Goal: Task Accomplishment & Management: Complete application form

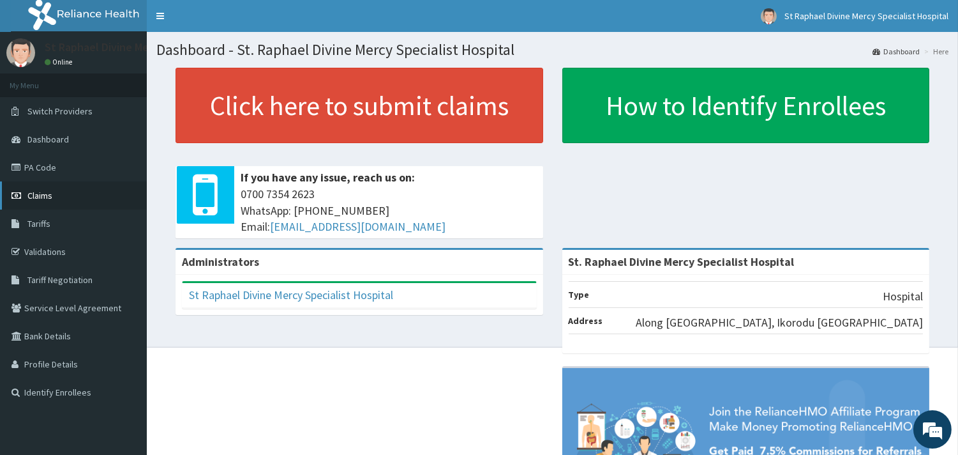
click at [33, 197] on span "Claims" at bounding box center [39, 195] width 25 height 11
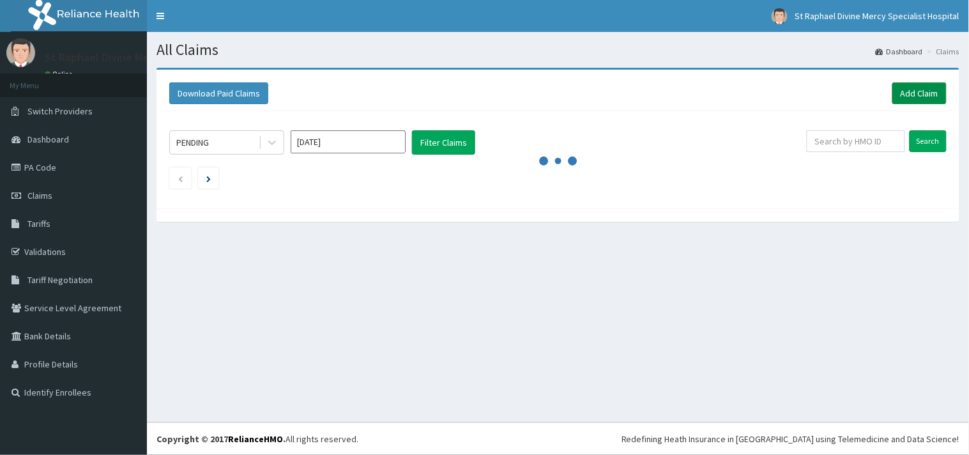
click at [915, 90] on link "Add Claim" at bounding box center [919, 93] width 54 height 22
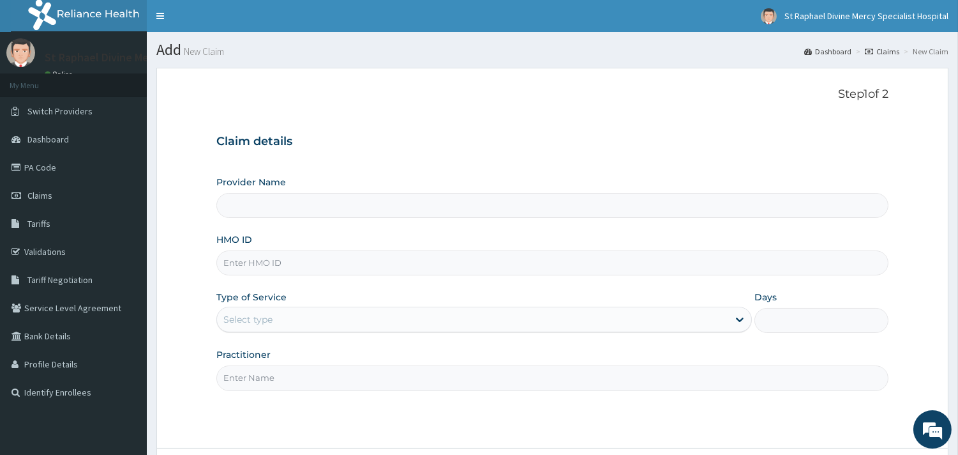
click at [300, 259] on input "HMO ID" at bounding box center [552, 262] width 672 height 25
click at [303, 259] on input "HMO ID" at bounding box center [552, 262] width 672 height 25
type input "St. Raphael Divine Mercy Specialist Hospital"
type input "wml/10032/a"
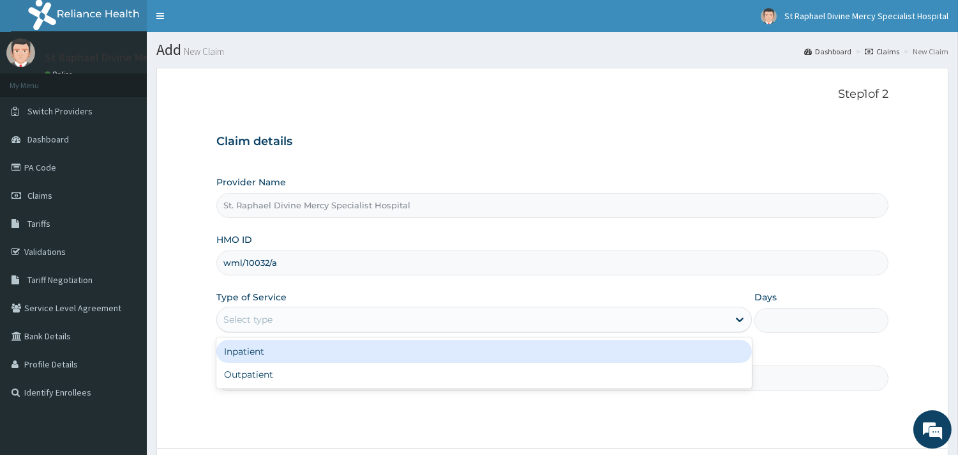
click at [283, 322] on div "Select type" at bounding box center [472, 319] width 511 height 20
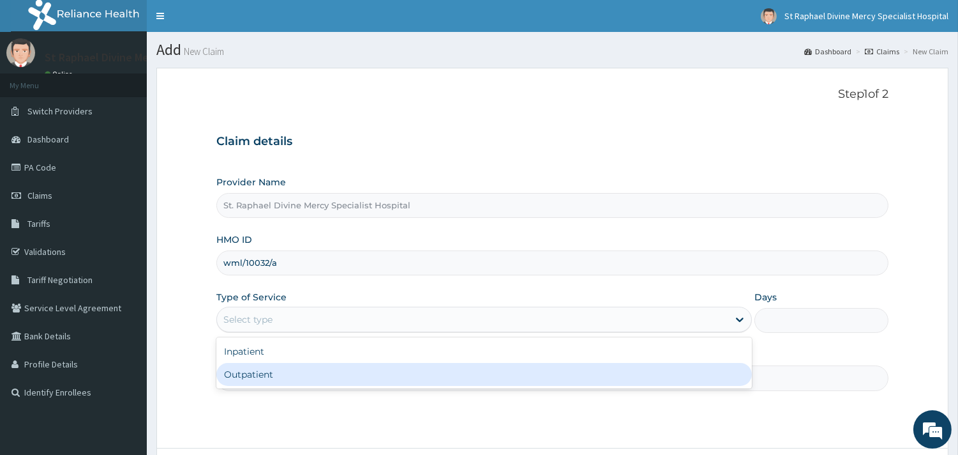
click at [259, 372] on div "Outpatient" at bounding box center [484, 374] width 536 height 23
type input "1"
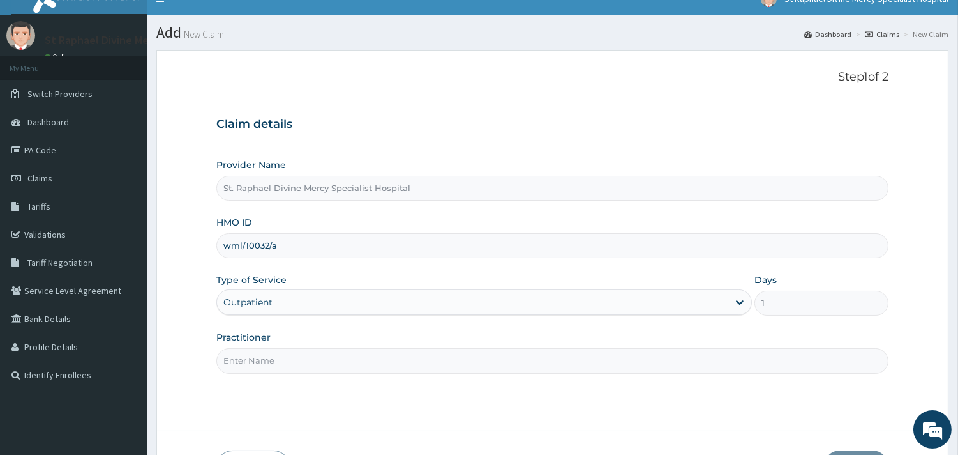
scroll to position [71, 0]
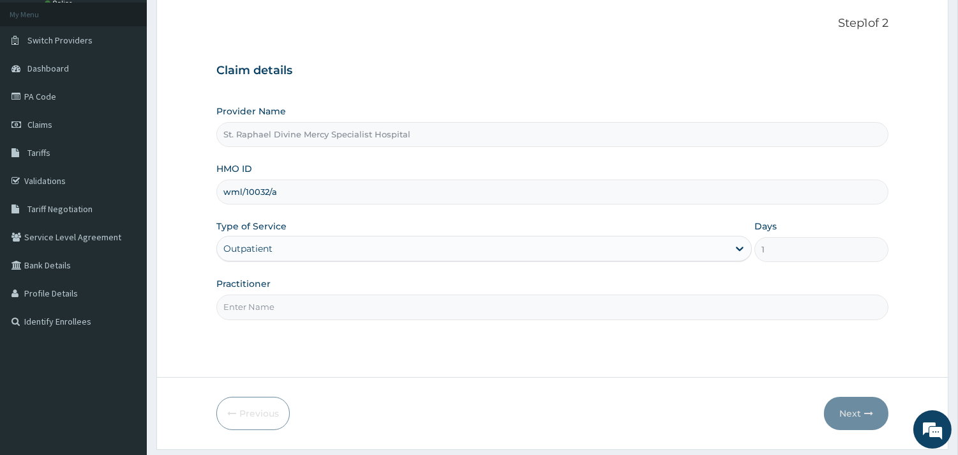
click at [290, 312] on input "Practitioner" at bounding box center [552, 306] width 672 height 25
type input "Dr Ifeanyi"
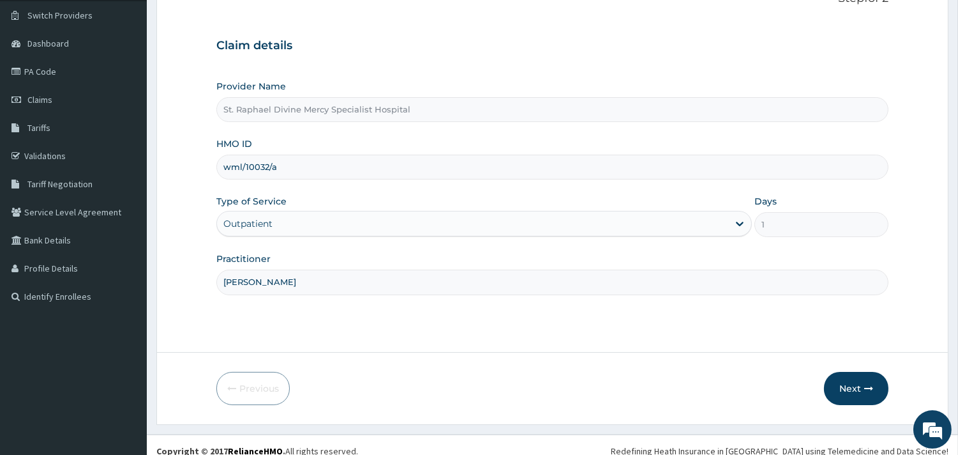
scroll to position [109, 0]
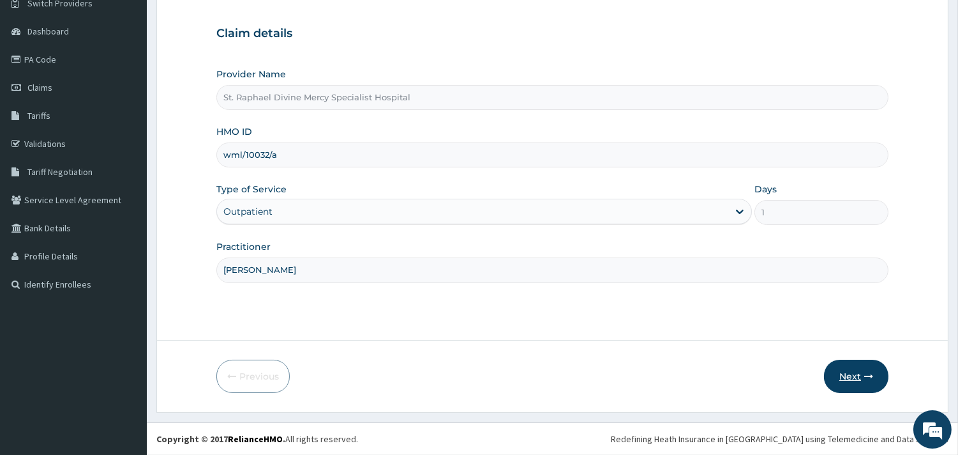
click at [848, 373] on button "Next" at bounding box center [856, 375] width 64 height 33
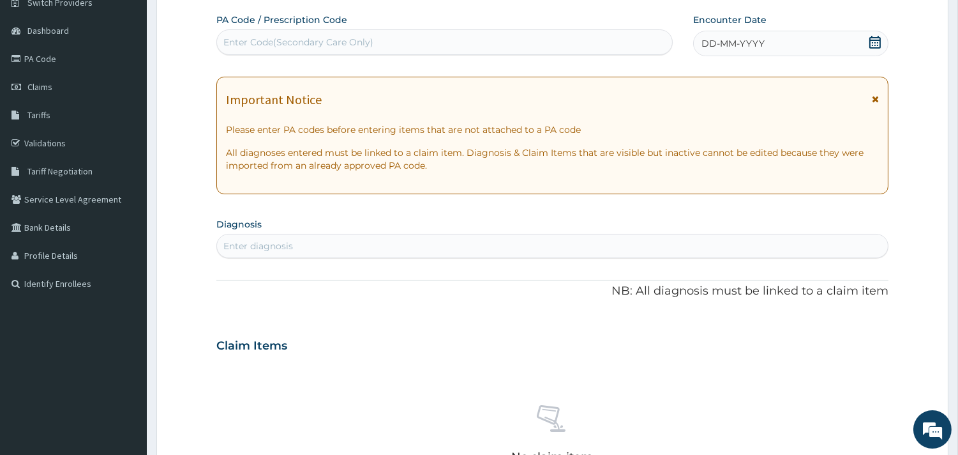
click at [317, 246] on div "Enter diagnosis" at bounding box center [552, 246] width 671 height 20
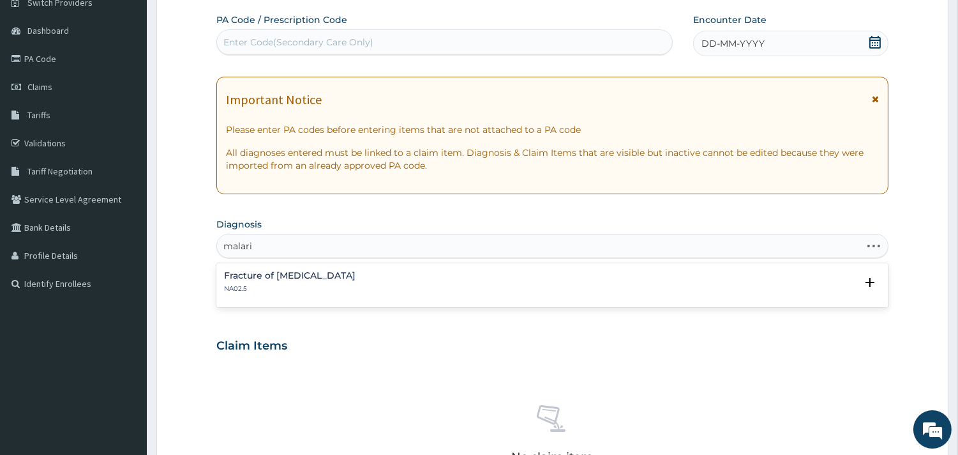
type input "malaria"
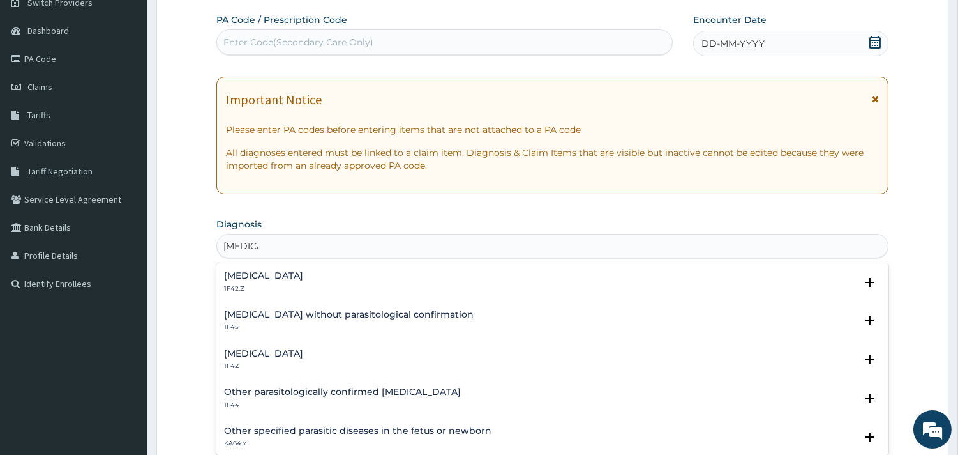
click at [288, 352] on h4 "Malaria, unspecified" at bounding box center [263, 354] width 79 height 10
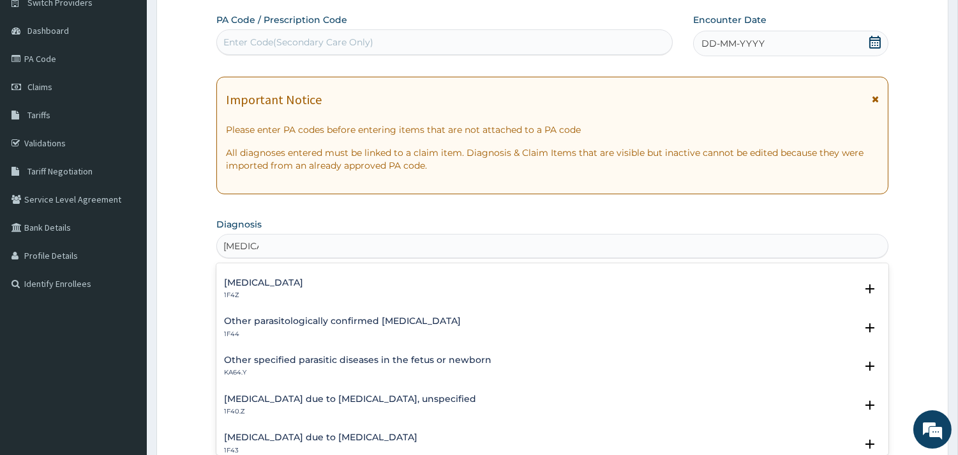
click at [263, 282] on h4 "Malaria, unspecified" at bounding box center [263, 283] width 79 height 10
click at [263, 286] on h4 "Malaria, unspecified" at bounding box center [263, 283] width 79 height 10
click at [262, 286] on h4 "Malaria, unspecified" at bounding box center [263, 283] width 79 height 10
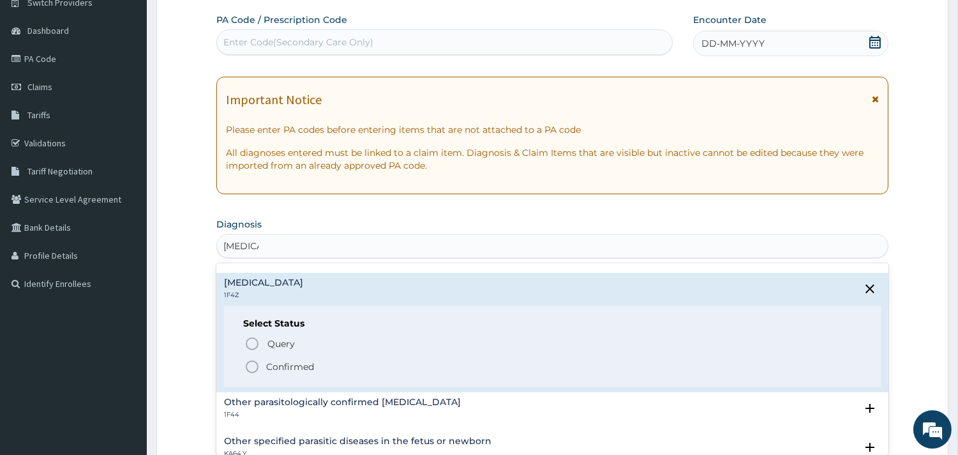
click at [262, 286] on h4 "Malaria, unspecified" at bounding box center [263, 283] width 79 height 10
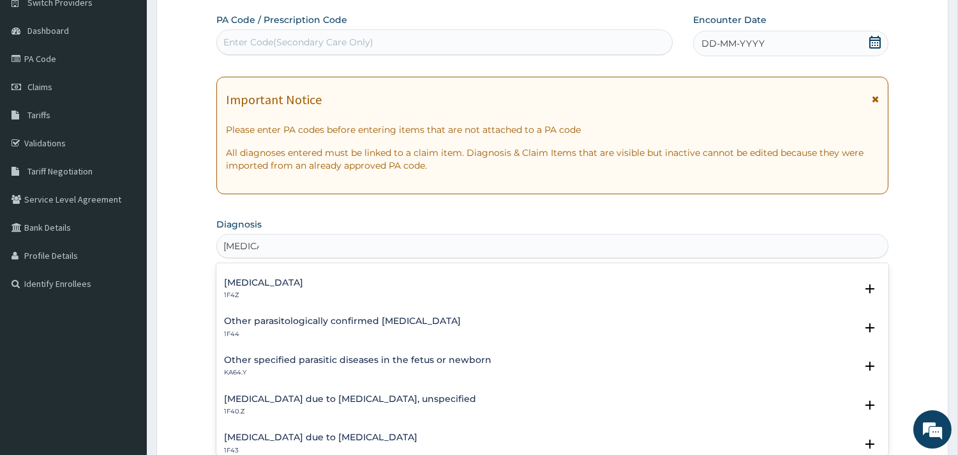
click at [262, 286] on h4 "Malaria, unspecified" at bounding box center [263, 283] width 79 height 10
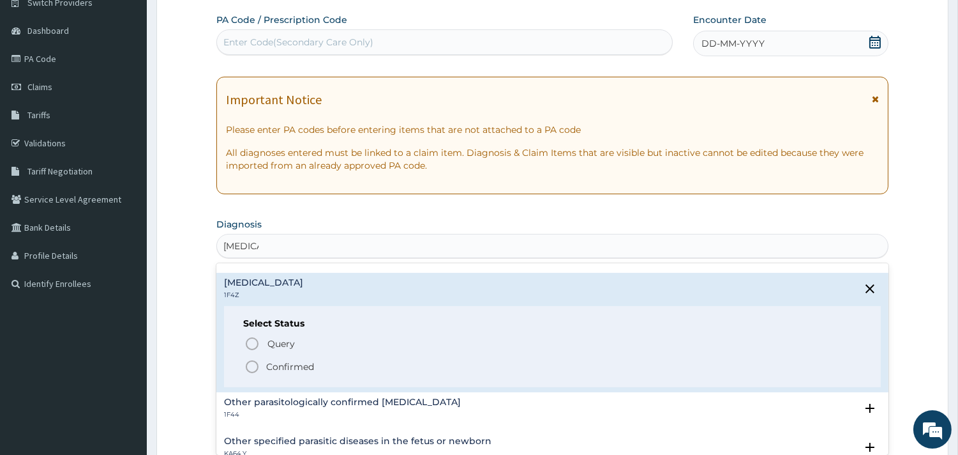
click at [254, 364] on icon "status option filled" at bounding box center [252, 366] width 15 height 15
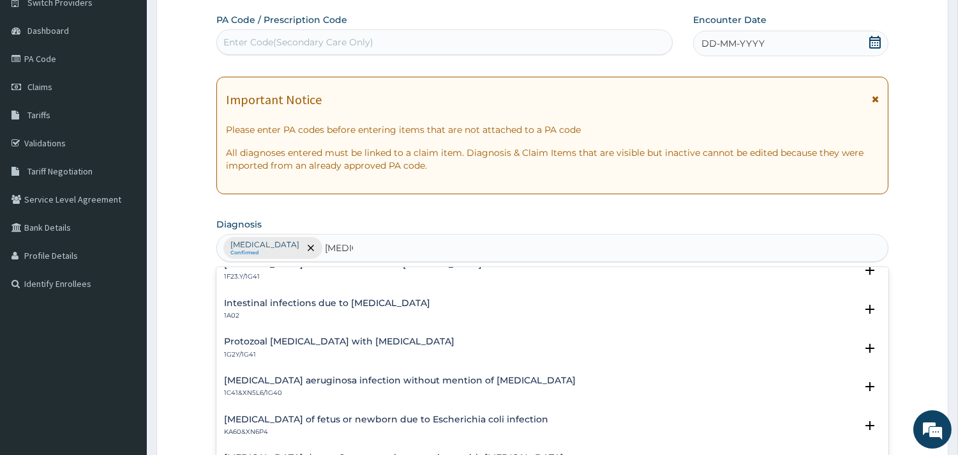
scroll to position [949, 0]
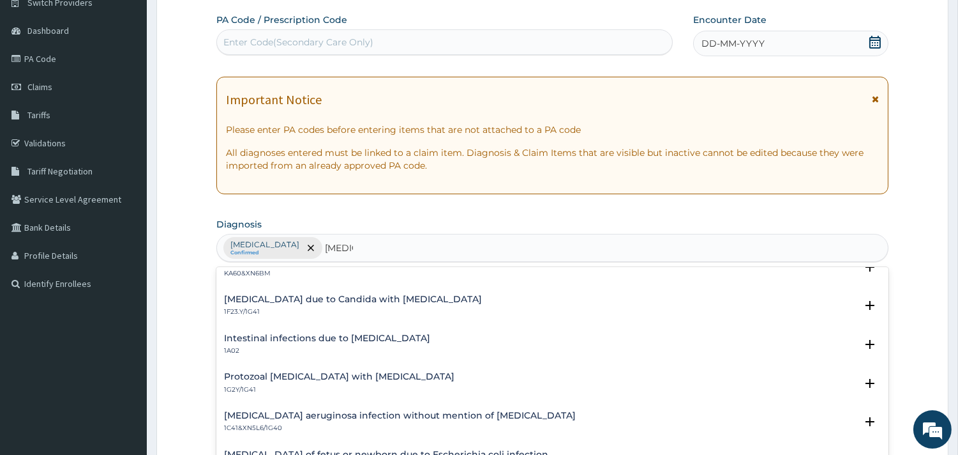
type input "sepsis"
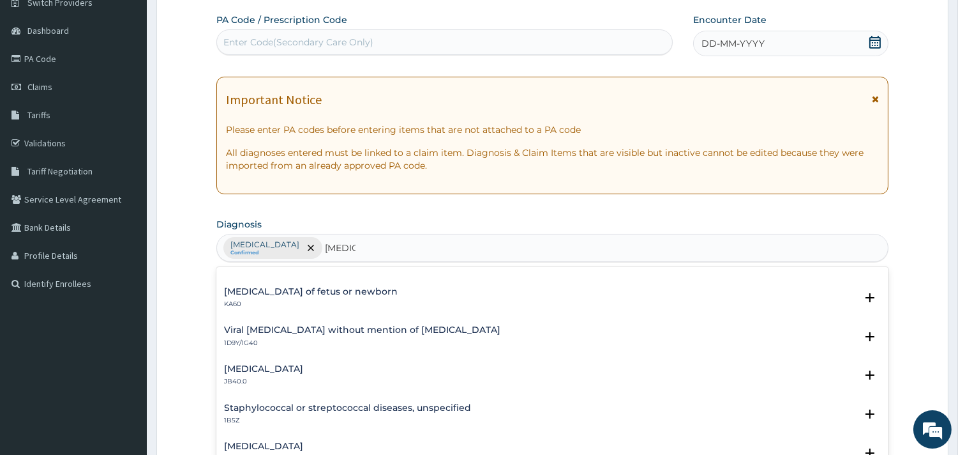
scroll to position [0, 0]
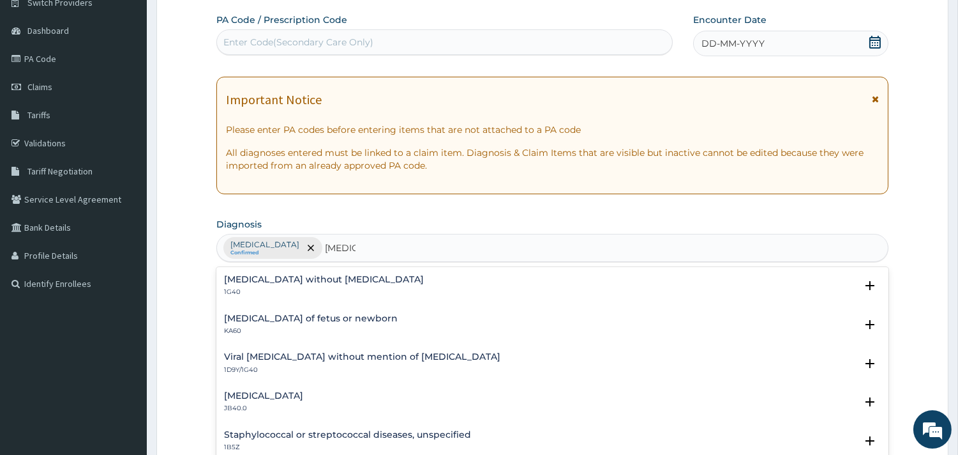
click at [304, 283] on h4 "Sepsis without septic shock" at bounding box center [324, 280] width 200 height 10
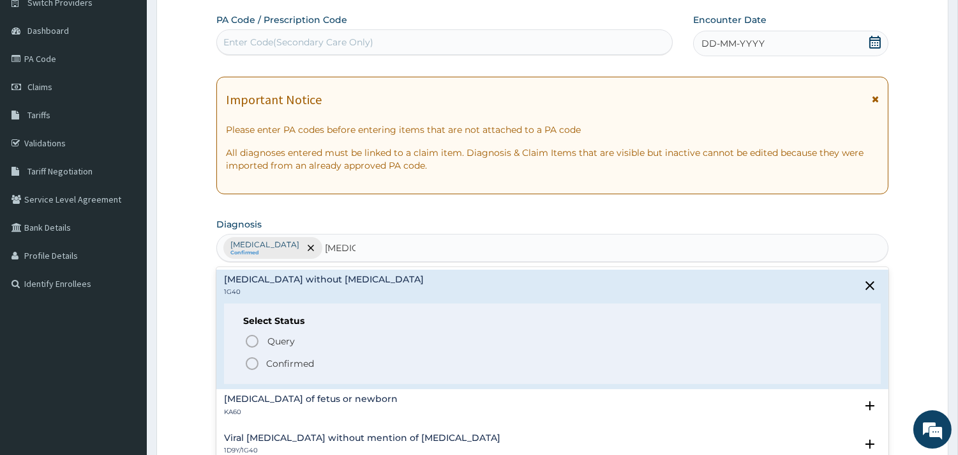
click at [260, 360] on span "Confirmed" at bounding box center [553, 363] width 617 height 15
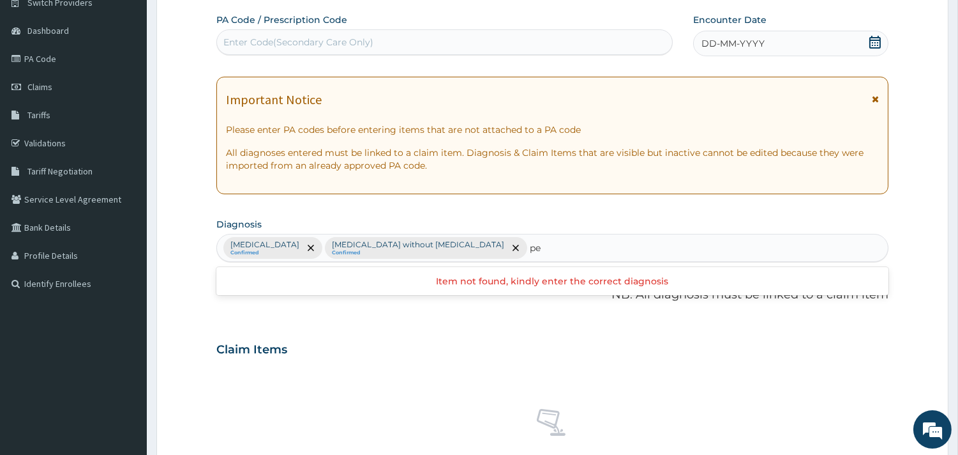
type input "p"
type input "peptic"
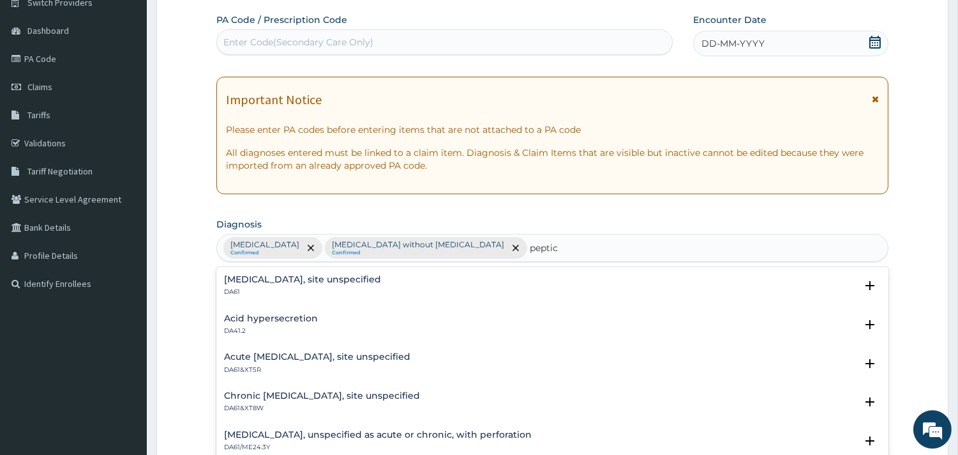
click at [295, 278] on h4 "Peptic ulcer, site unspecified" at bounding box center [302, 280] width 157 height 10
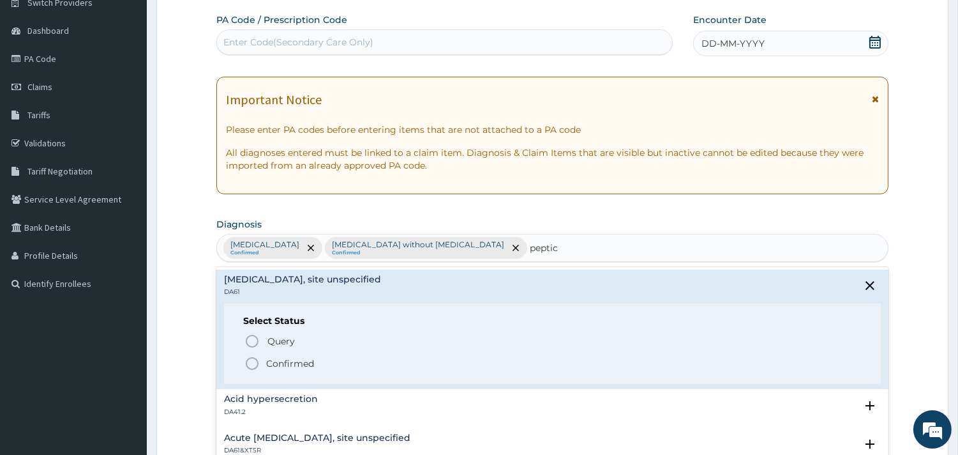
click at [246, 362] on circle "status option filled" at bounding box center [251, 363] width 11 height 11
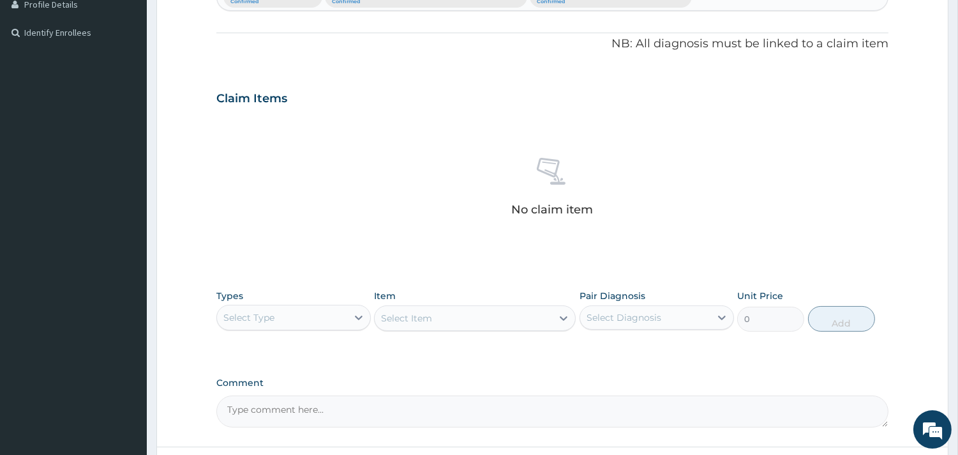
scroll to position [392, 0]
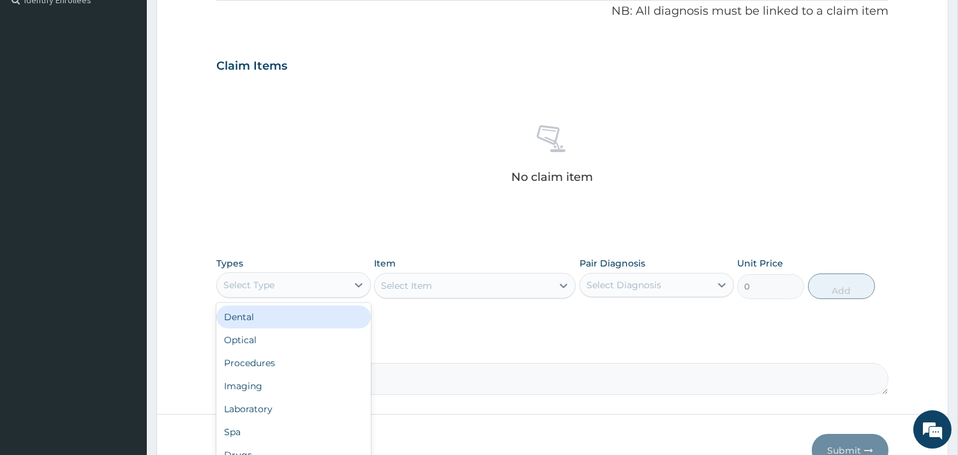
click at [272, 284] on div "Select Type" at bounding box center [248, 284] width 51 height 13
click at [272, 286] on div "Select Type" at bounding box center [248, 284] width 51 height 13
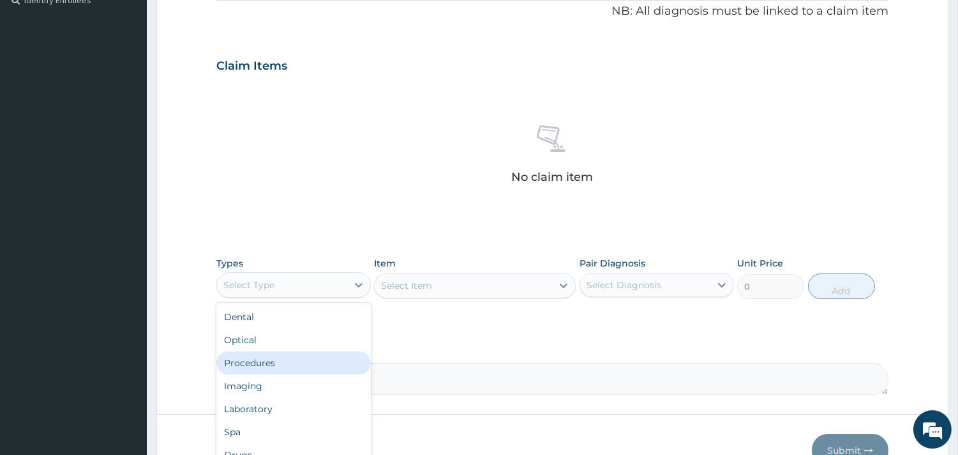
click at [258, 371] on div "Procedures" at bounding box center [293, 362] width 155 height 23
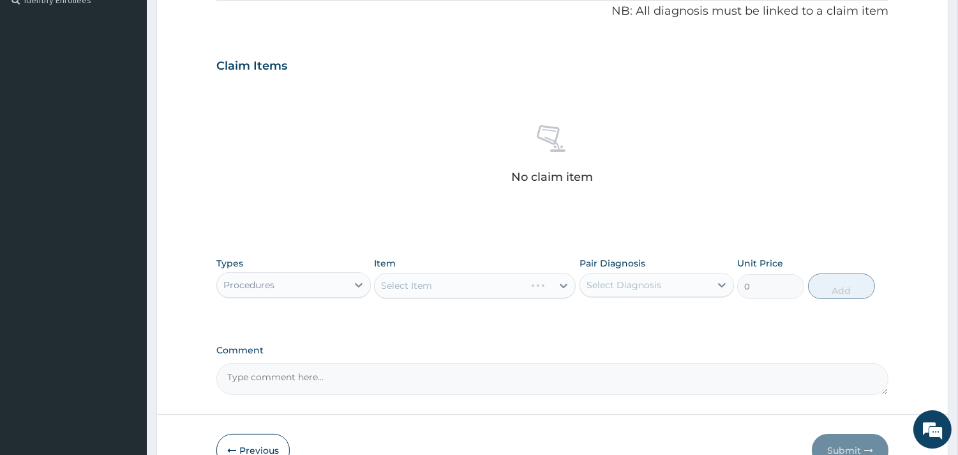
click at [422, 283] on div "Select Item" at bounding box center [475, 286] width 202 height 26
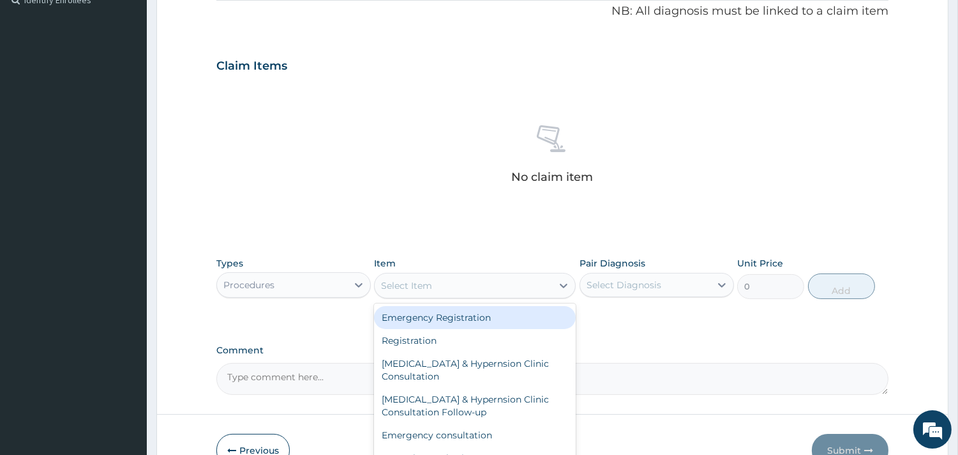
click at [475, 287] on div "Select Item" at bounding box center [463, 285] width 177 height 20
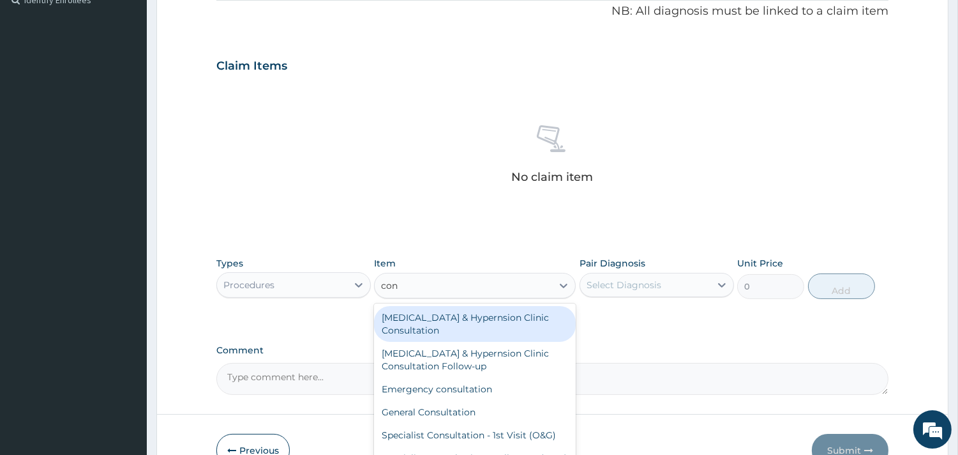
type input "cons"
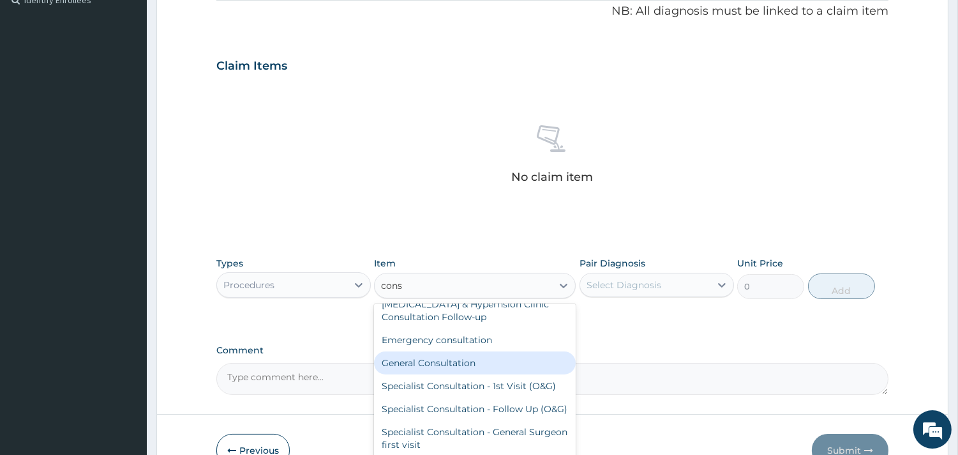
scroll to position [71, 0]
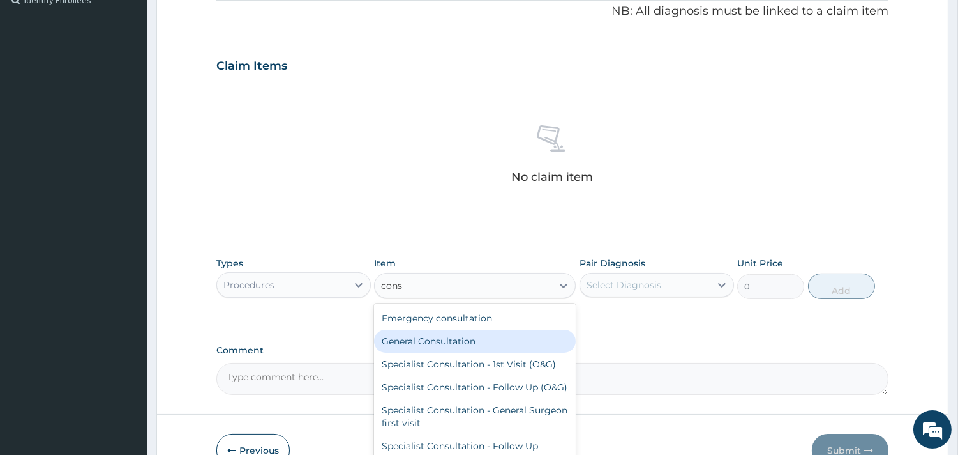
click at [432, 342] on div "General Consultation" at bounding box center [475, 340] width 202 height 23
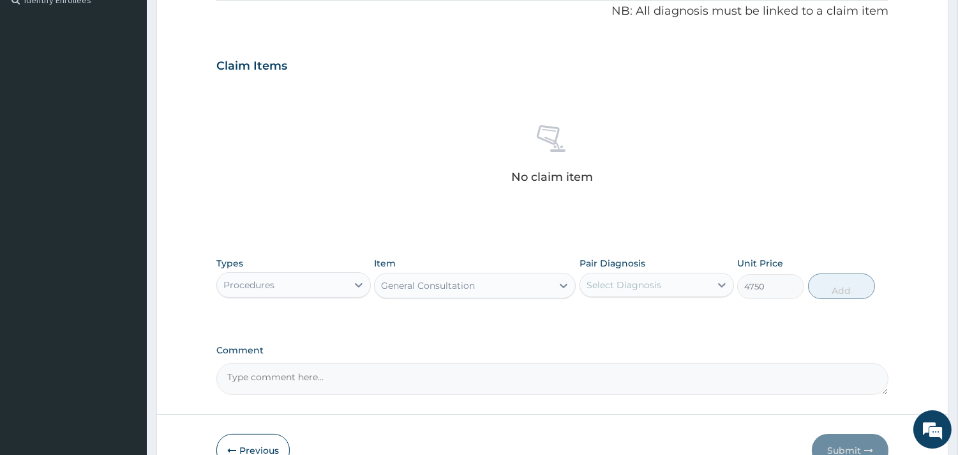
type input "4750"
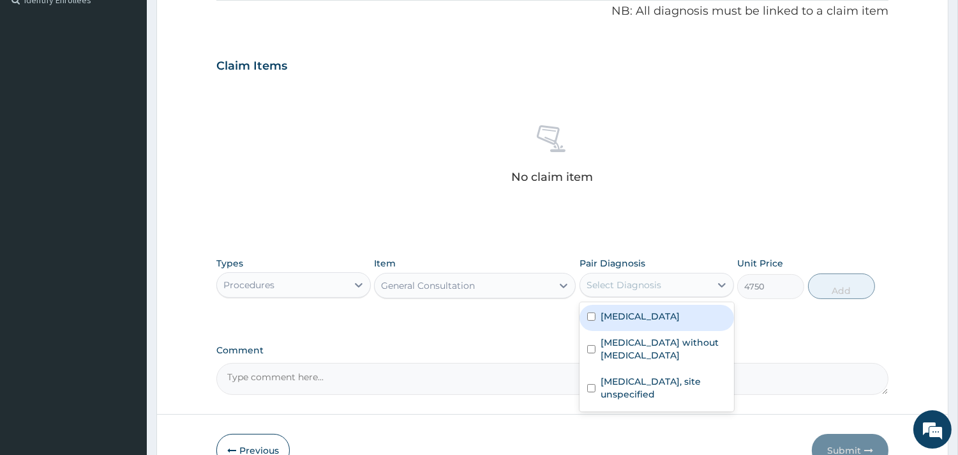
click at [658, 280] on div "Select Diagnosis" at bounding box center [624, 284] width 75 height 13
click at [594, 313] on input "checkbox" at bounding box center [591, 316] width 8 height 8
checkbox input "true"
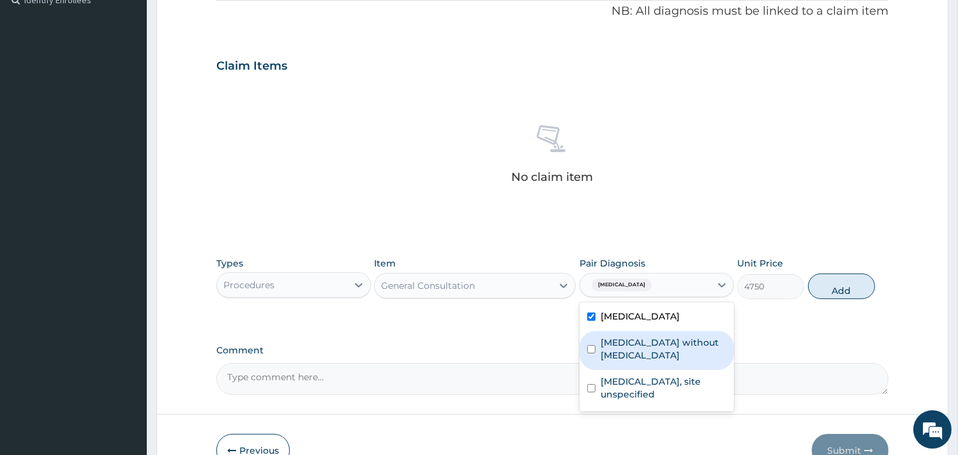
click at [597, 347] on div "Sepsis without septic shock" at bounding box center [657, 350] width 155 height 39
checkbox input "true"
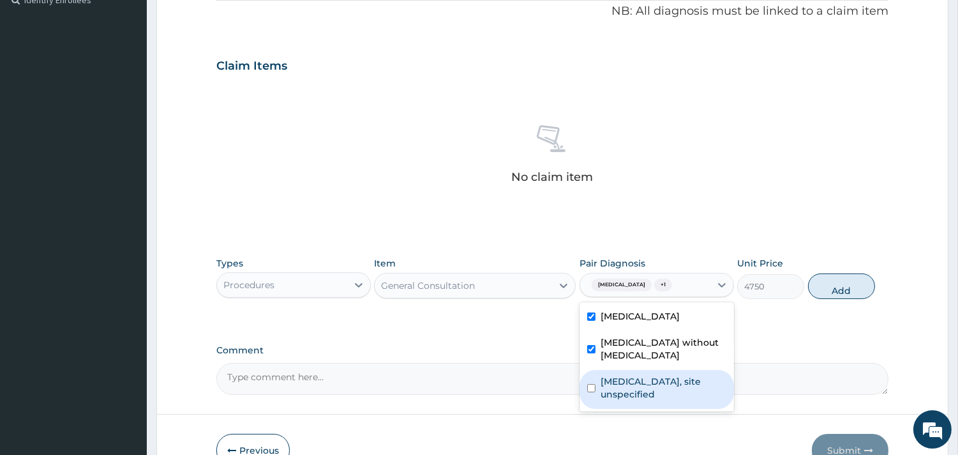
click at [596, 370] on div "Peptic ulcer, site unspecified" at bounding box center [657, 389] width 155 height 39
checkbox input "true"
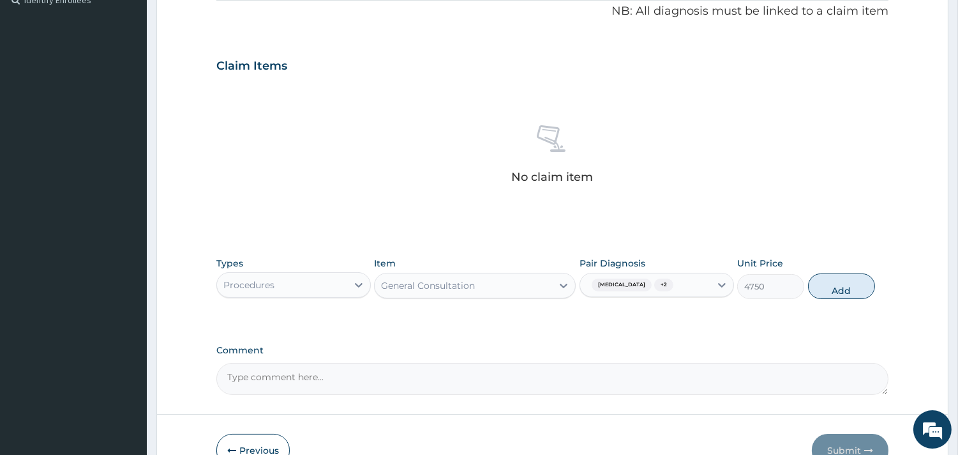
click at [834, 289] on button "Add" at bounding box center [841, 286] width 67 height 26
type input "0"
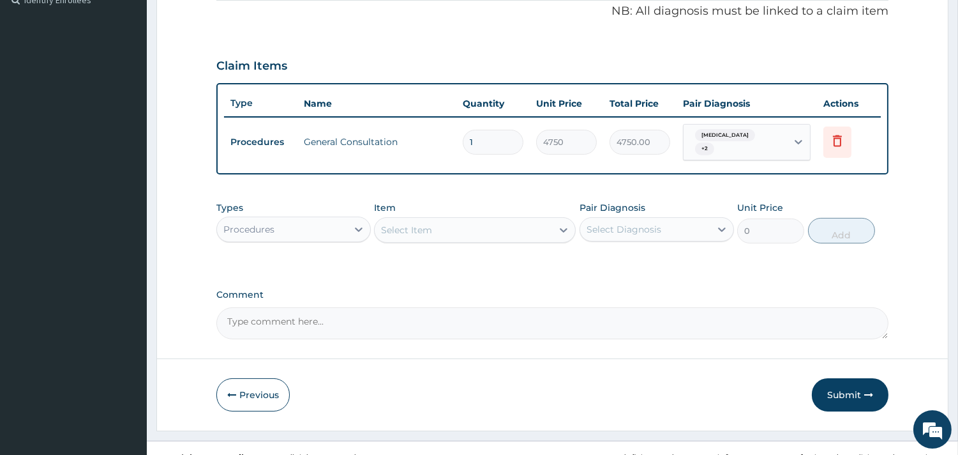
click at [290, 226] on div "Procedures" at bounding box center [282, 229] width 130 height 20
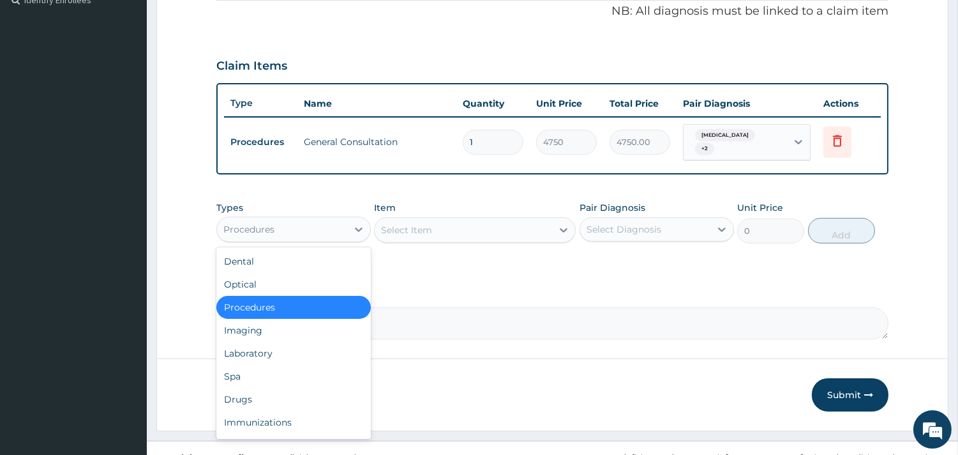
click at [290, 226] on div "Procedures" at bounding box center [282, 229] width 130 height 20
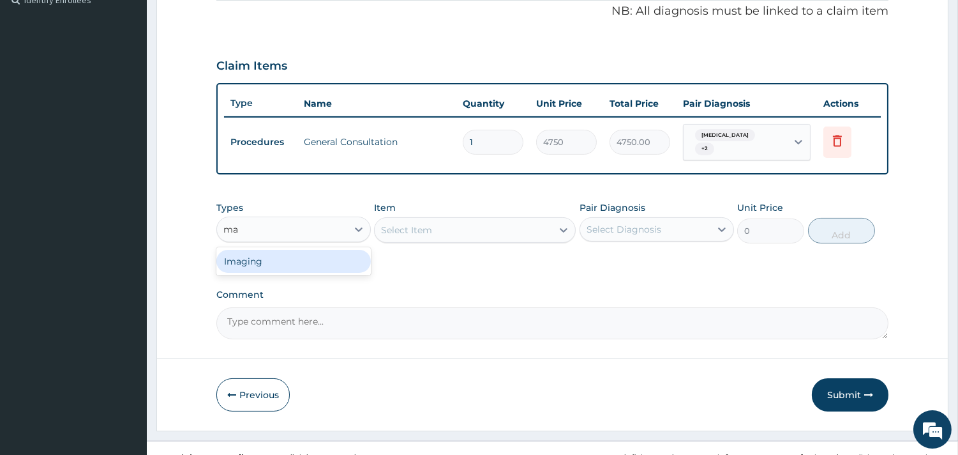
type input "m"
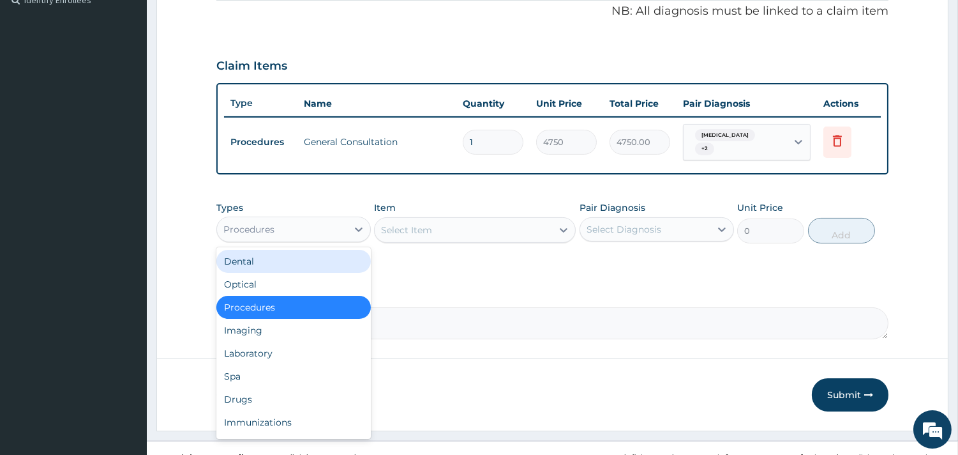
click at [283, 216] on div "Procedures" at bounding box center [293, 229] width 155 height 26
click at [282, 224] on div "Procedures" at bounding box center [282, 229] width 130 height 20
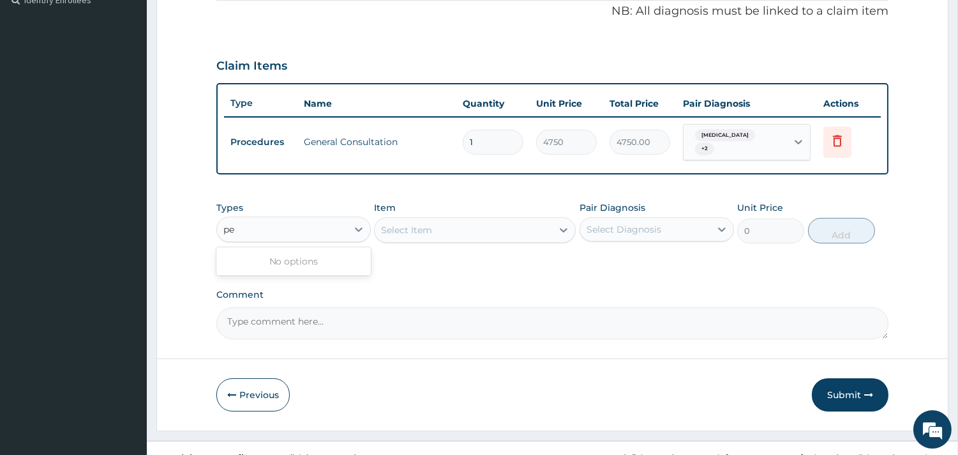
type input "p"
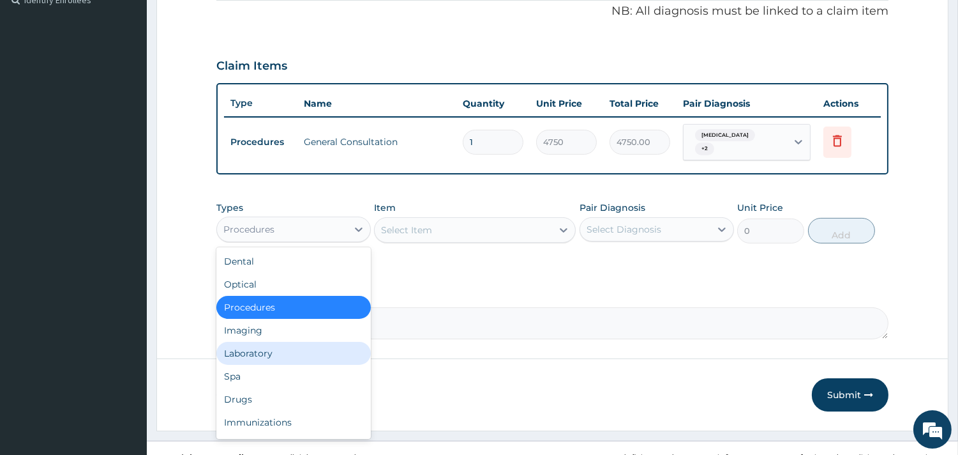
click at [232, 359] on div "Laboratory" at bounding box center [293, 353] width 155 height 23
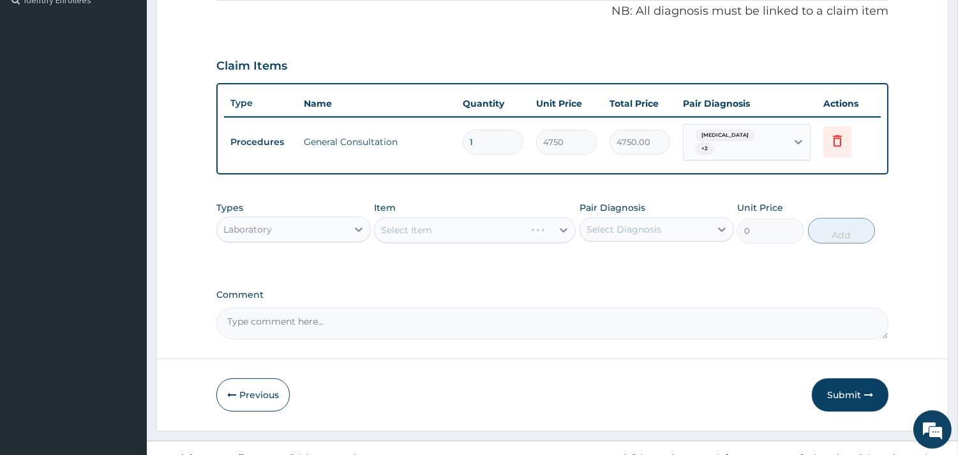
click at [430, 227] on div "Select Item" at bounding box center [475, 230] width 202 height 26
click at [412, 228] on div "Select Item" at bounding box center [406, 229] width 51 height 13
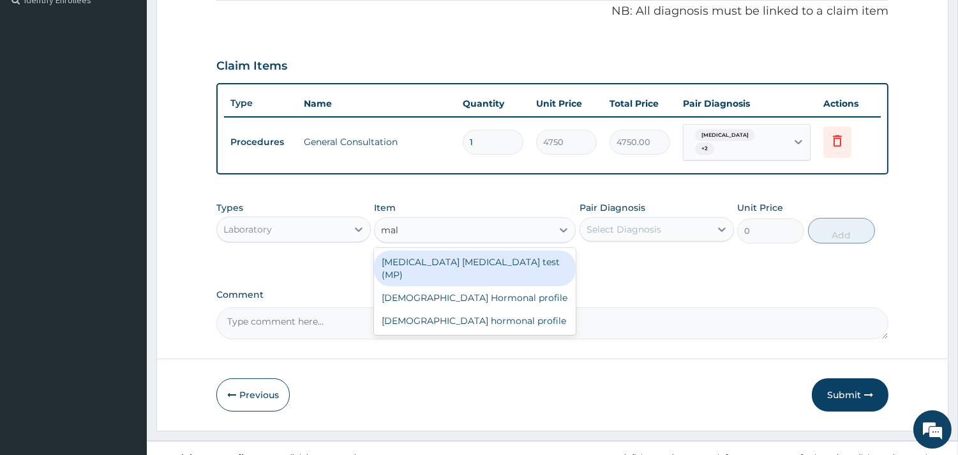
type input "mala"
click at [451, 265] on div "Malaria parasite test (MP)" at bounding box center [475, 268] width 202 height 36
type input "2375"
click at [451, 265] on div "Types Laboratory Item option General Consultation, selected. option Malaria par…" at bounding box center [552, 232] width 672 height 74
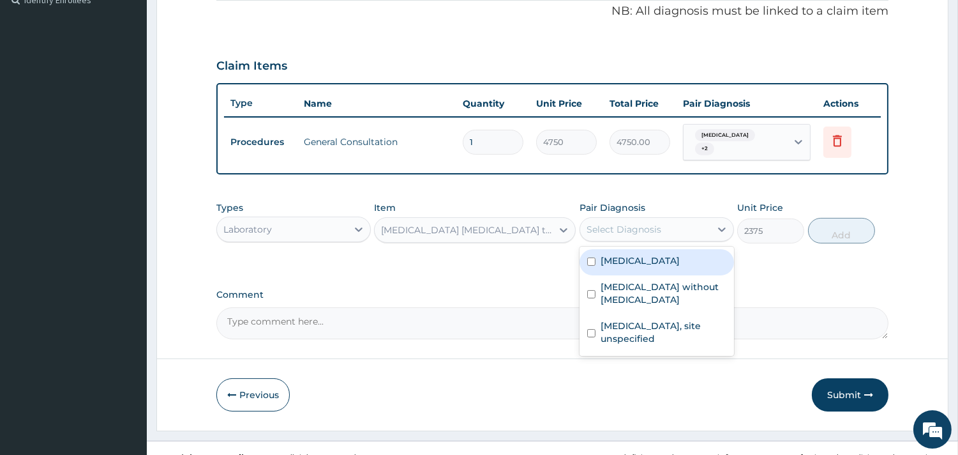
click at [621, 230] on div "Select Diagnosis" at bounding box center [624, 229] width 75 height 13
click at [587, 262] on input "checkbox" at bounding box center [591, 261] width 8 height 8
checkbox input "true"
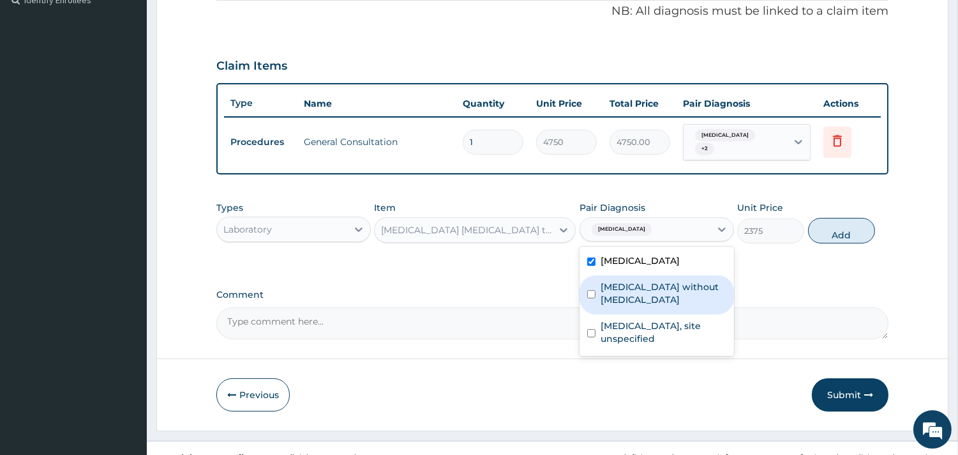
click at [590, 290] on input "checkbox" at bounding box center [591, 294] width 8 height 8
checkbox input "true"
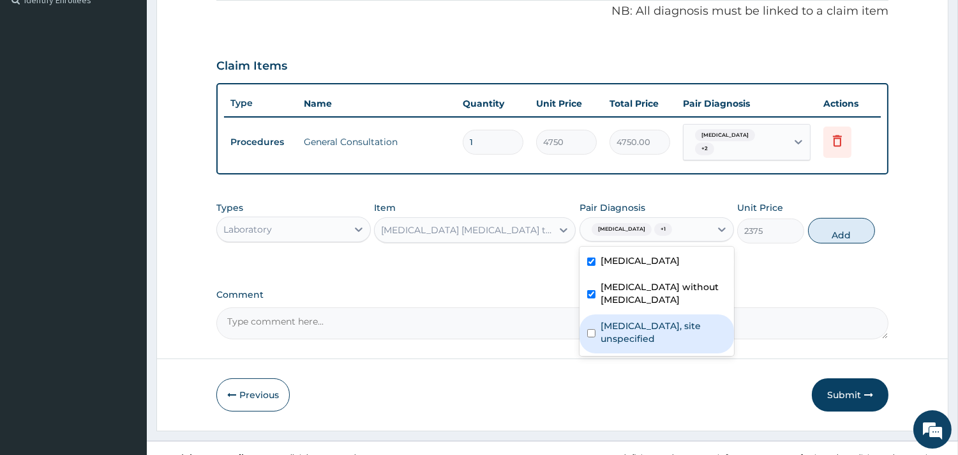
click at [592, 329] on input "checkbox" at bounding box center [591, 333] width 8 height 8
checkbox input "true"
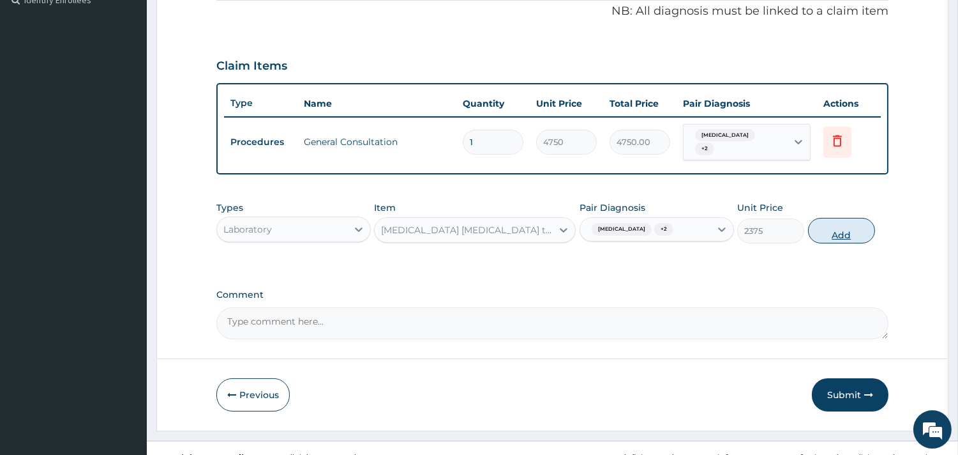
click at [850, 232] on button "Add" at bounding box center [841, 231] width 67 height 26
type input "0"
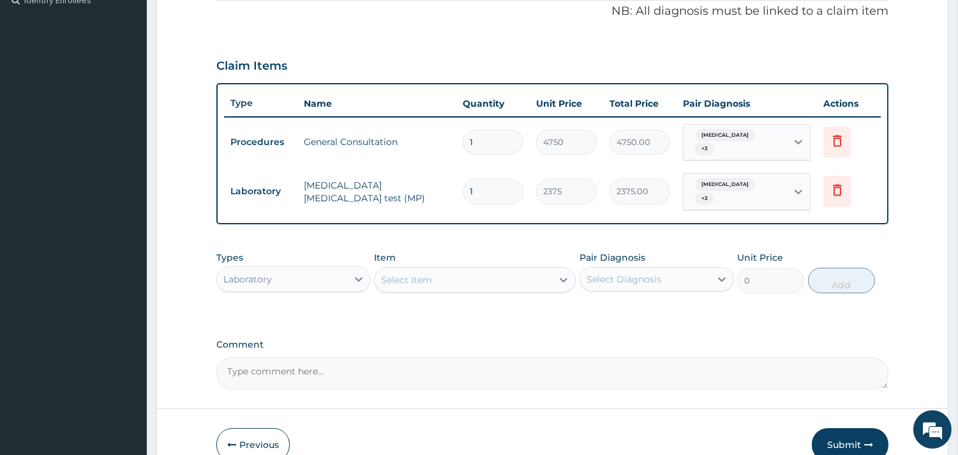
click at [412, 282] on div "Select Item" at bounding box center [406, 279] width 51 height 13
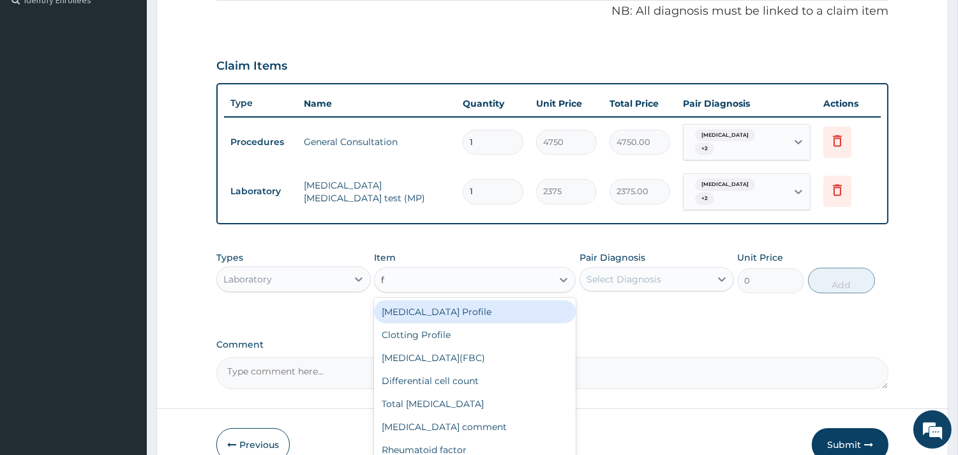
type input "fu"
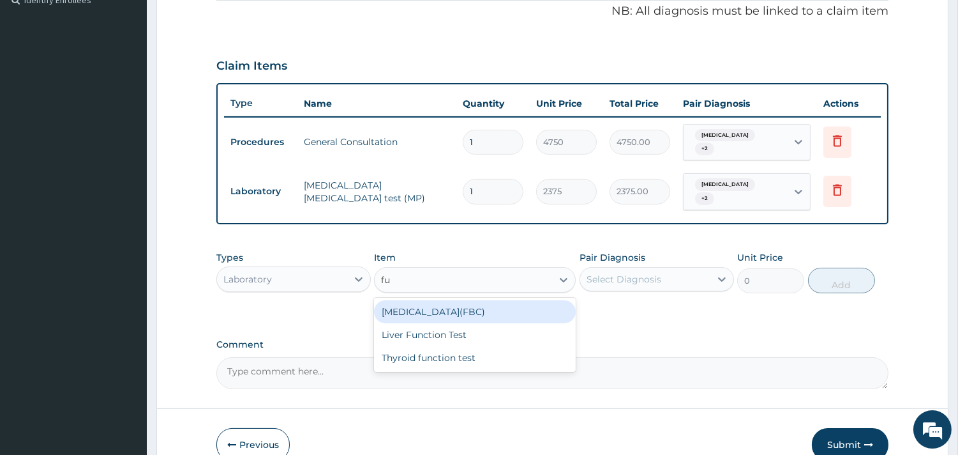
click at [442, 315] on div "Full blood count(FBC)" at bounding box center [475, 311] width 202 height 23
type input "4750"
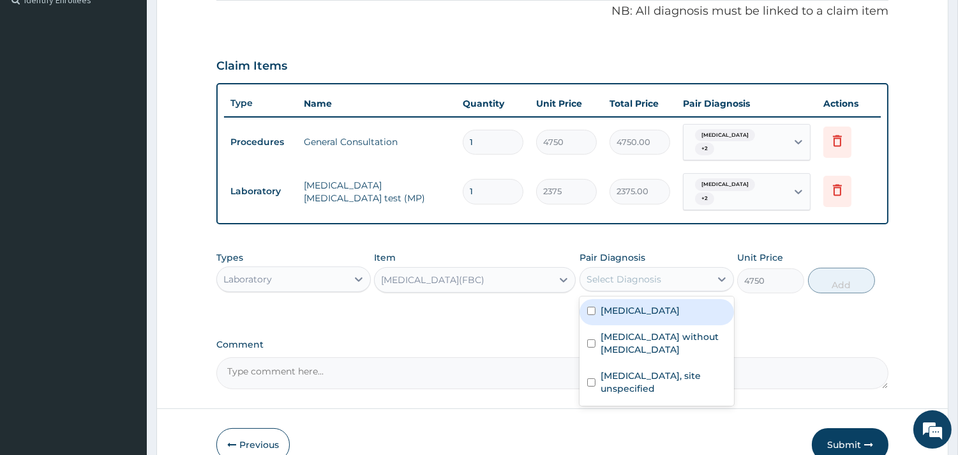
click at [630, 278] on div "Select Diagnosis" at bounding box center [624, 279] width 75 height 13
click at [604, 308] on label "Malaria, unspecified" at bounding box center [640, 310] width 79 height 13
checkbox input "true"
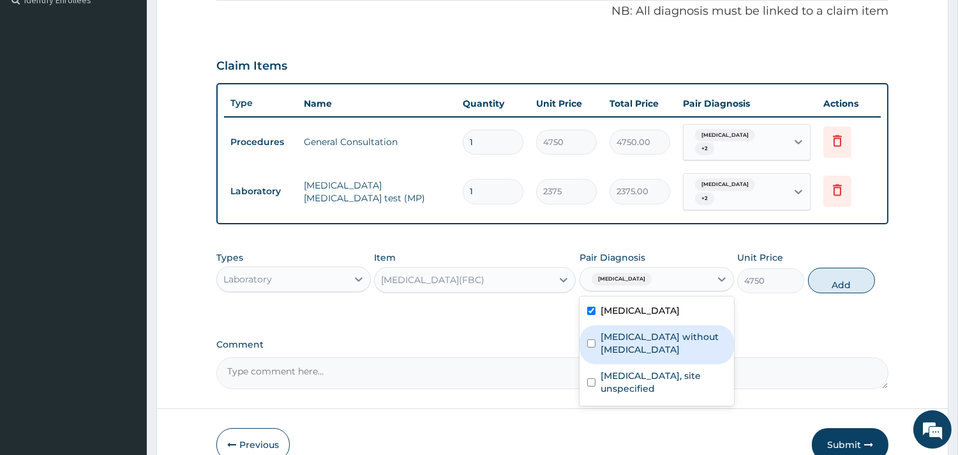
click at [598, 333] on div "Sepsis without septic shock" at bounding box center [657, 344] width 155 height 39
checkbox input "true"
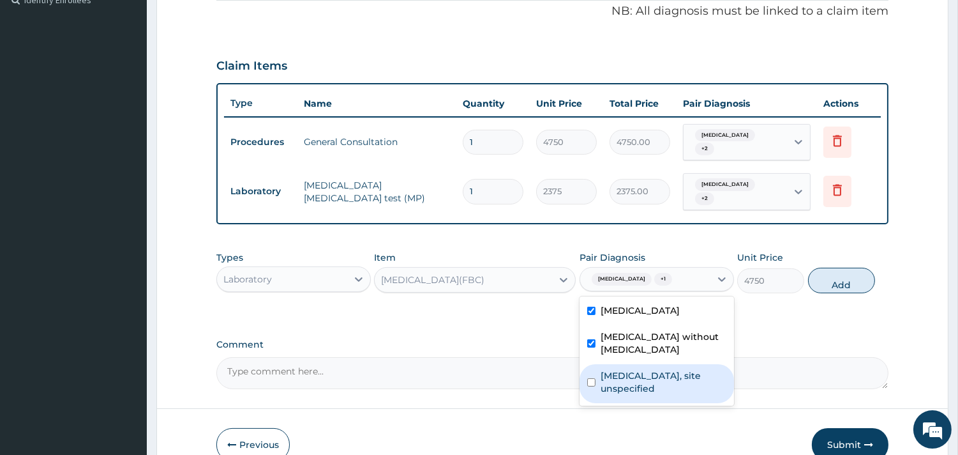
click at [591, 374] on div "Peptic ulcer, site unspecified" at bounding box center [657, 383] width 155 height 39
checkbox input "true"
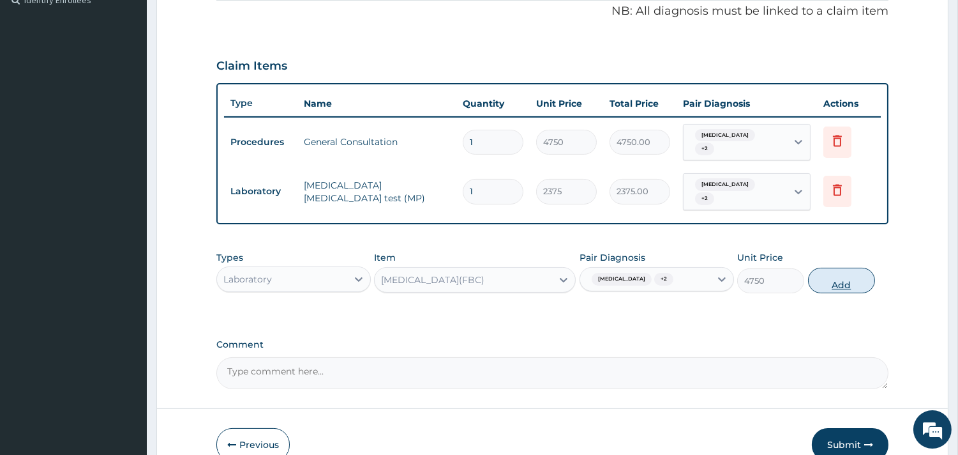
click at [814, 286] on button "Add" at bounding box center [841, 281] width 67 height 26
type input "0"
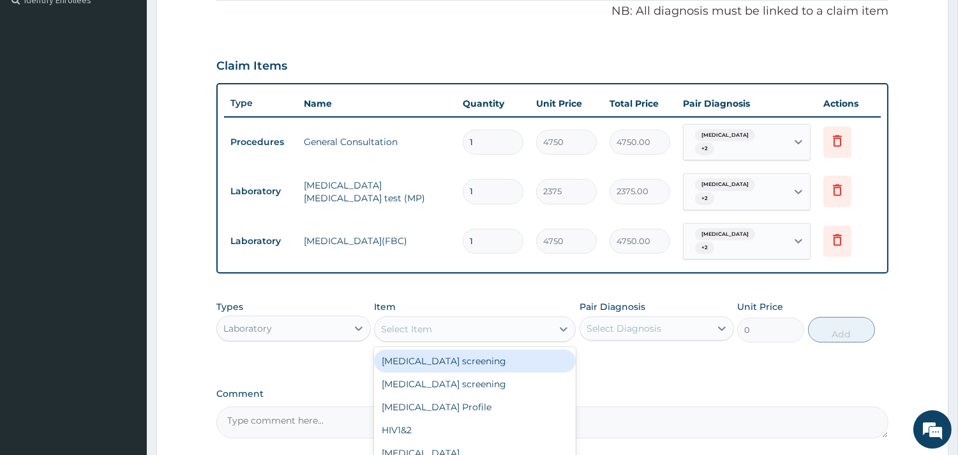
click at [431, 322] on div "Select Item" at bounding box center [406, 328] width 51 height 13
type input "pylor"
click at [453, 352] on div "Serum H pylori" at bounding box center [475, 360] width 202 height 23
type input "5225"
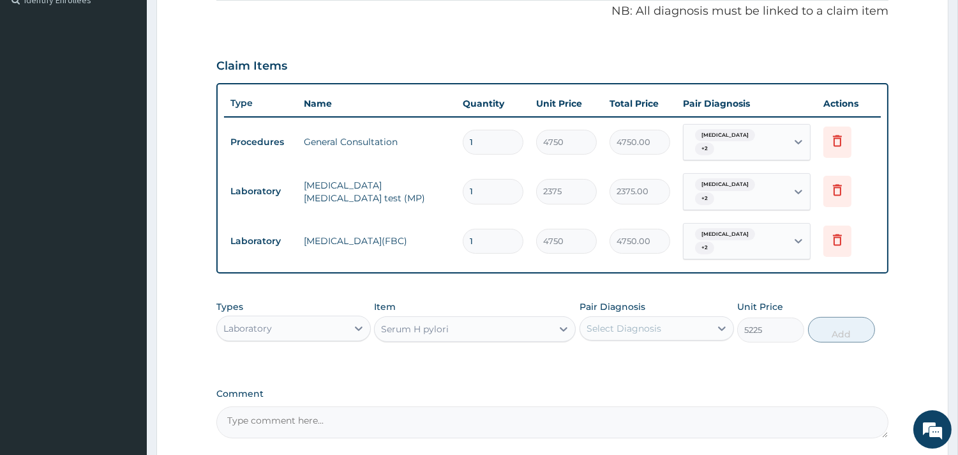
click at [604, 326] on div "Select Diagnosis" at bounding box center [624, 328] width 75 height 13
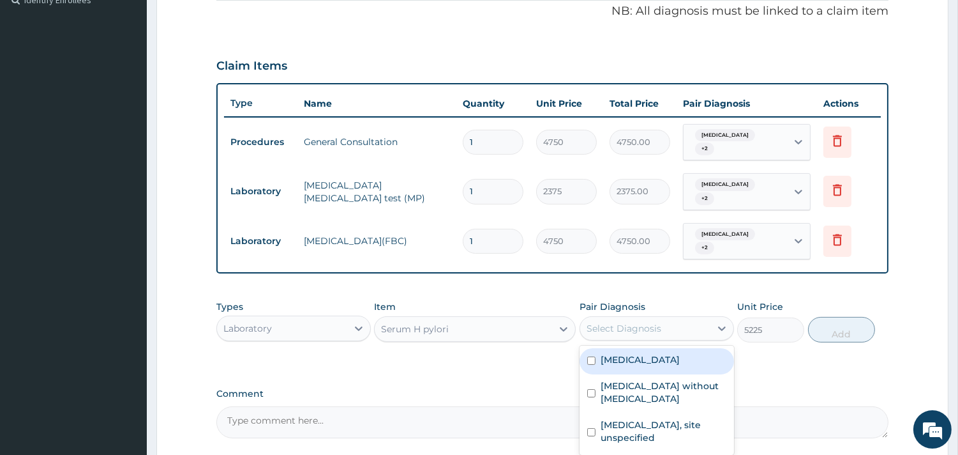
click at [592, 356] on input "checkbox" at bounding box center [591, 360] width 8 height 8
checkbox input "true"
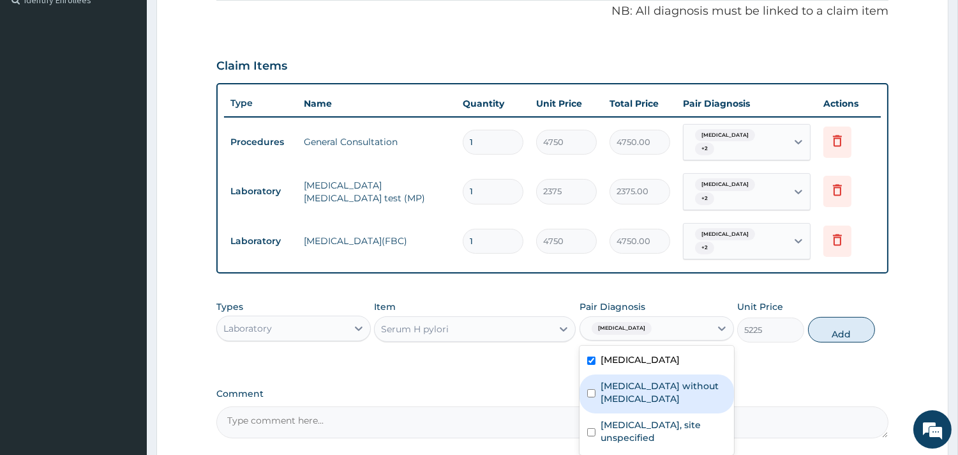
click at [589, 392] on div "Sepsis without septic shock" at bounding box center [657, 393] width 155 height 39
checkbox input "true"
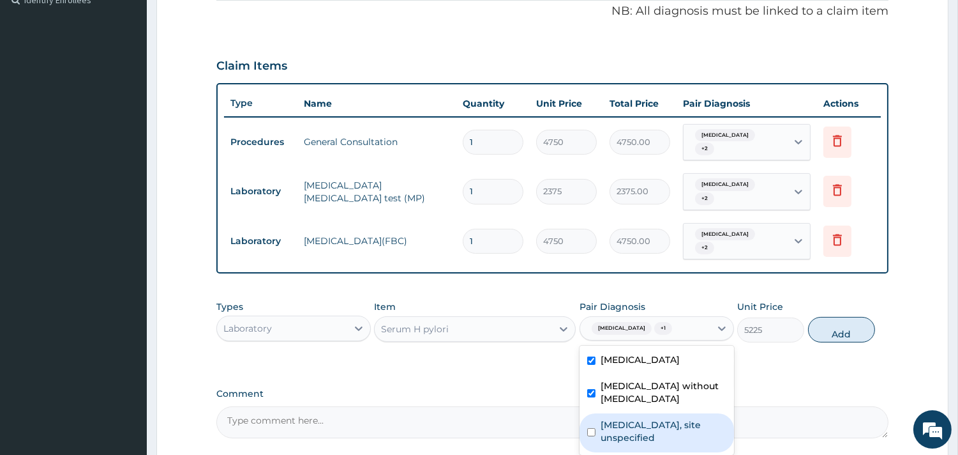
click at [591, 428] on input "checkbox" at bounding box center [591, 432] width 8 height 8
click at [589, 428] on input "checkbox" at bounding box center [591, 432] width 8 height 8
checkbox input "true"
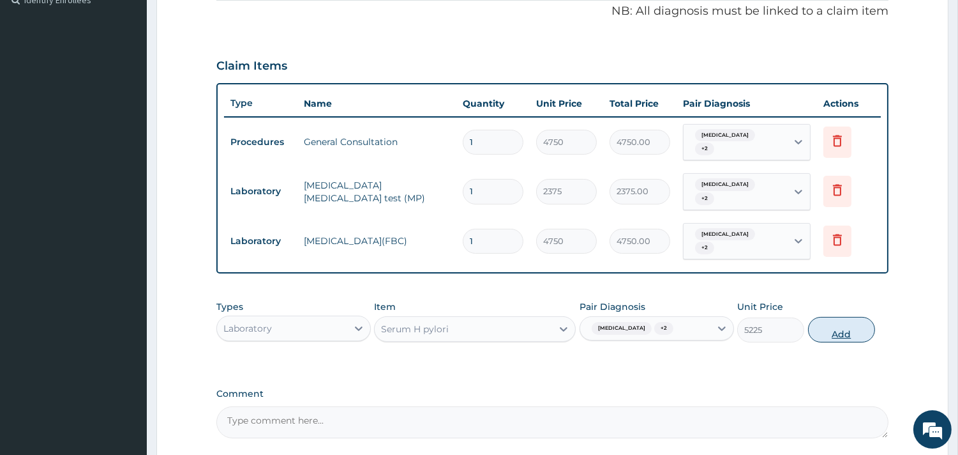
click at [817, 324] on button "Add" at bounding box center [841, 330] width 67 height 26
type input "0"
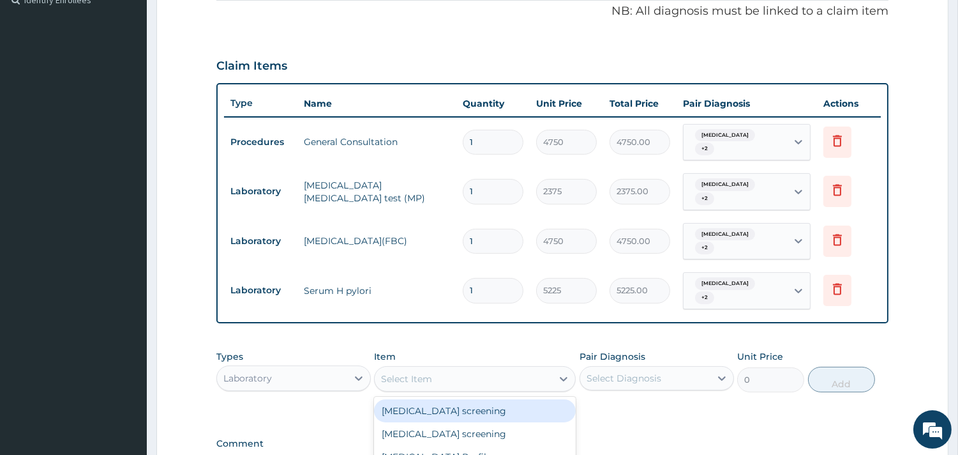
click at [425, 377] on div "Select Item" at bounding box center [406, 378] width 51 height 13
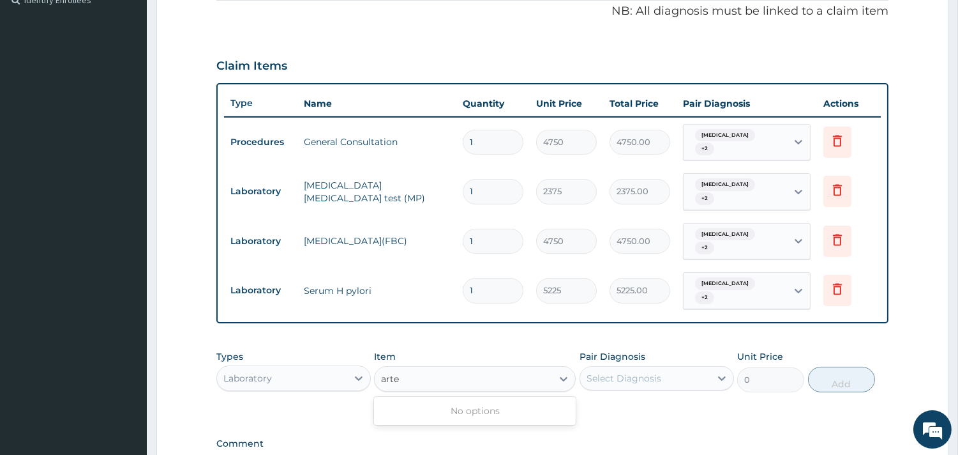
type input "arte"
click at [281, 382] on div "Laboratory" at bounding box center [282, 378] width 130 height 20
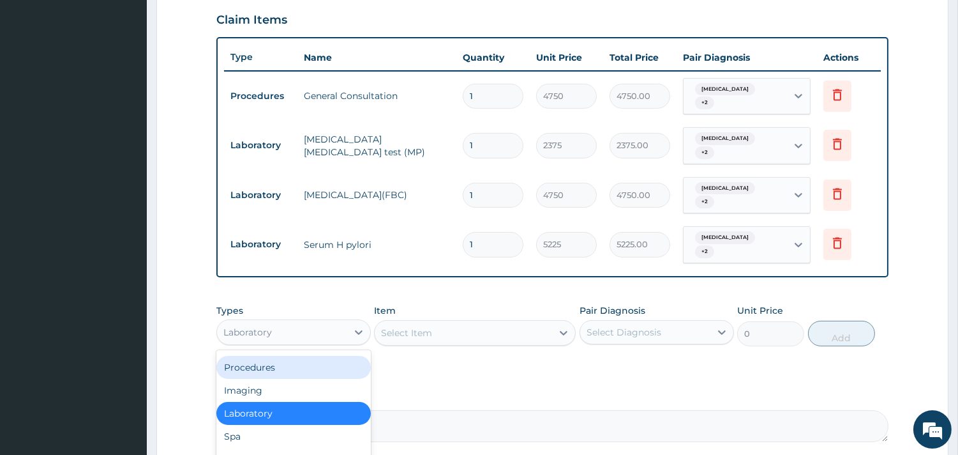
scroll to position [463, 0]
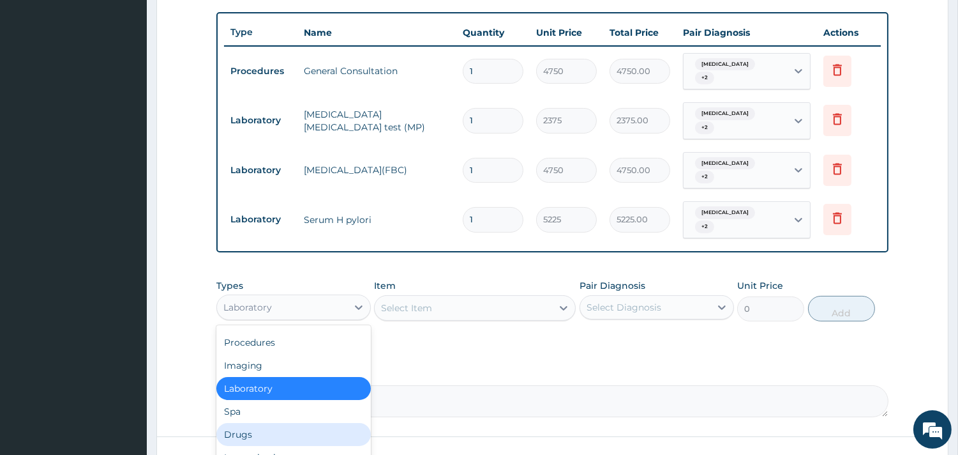
click at [246, 428] on div "Drugs" at bounding box center [293, 434] width 155 height 23
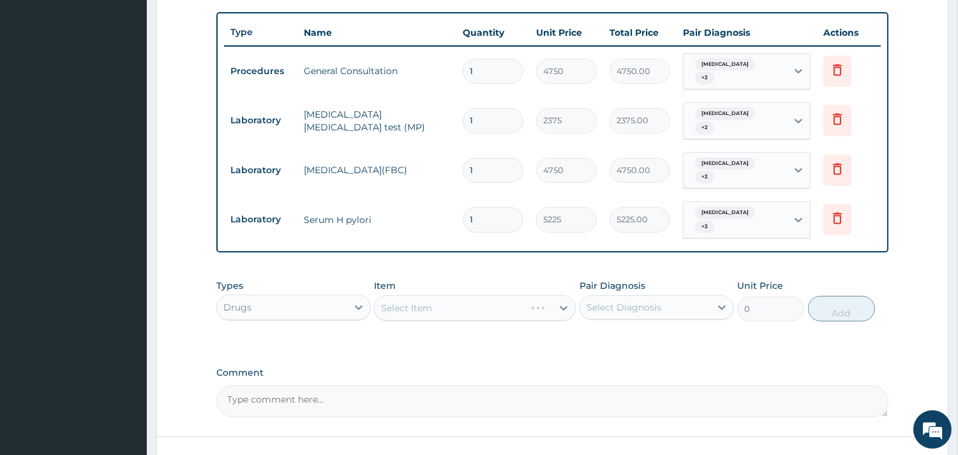
click at [444, 309] on div "Select Item" at bounding box center [475, 308] width 202 height 26
click at [437, 299] on div "Select Item" at bounding box center [475, 308] width 202 height 26
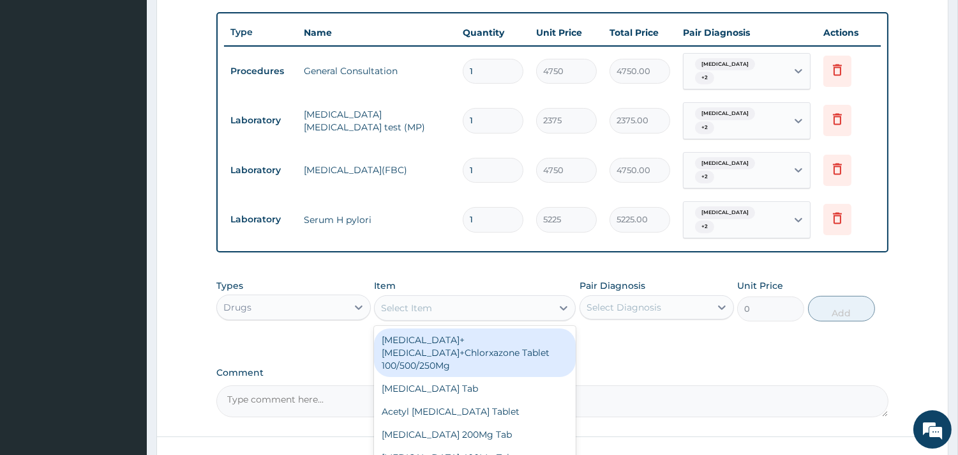
click at [436, 313] on div "Select Item" at bounding box center [463, 308] width 177 height 20
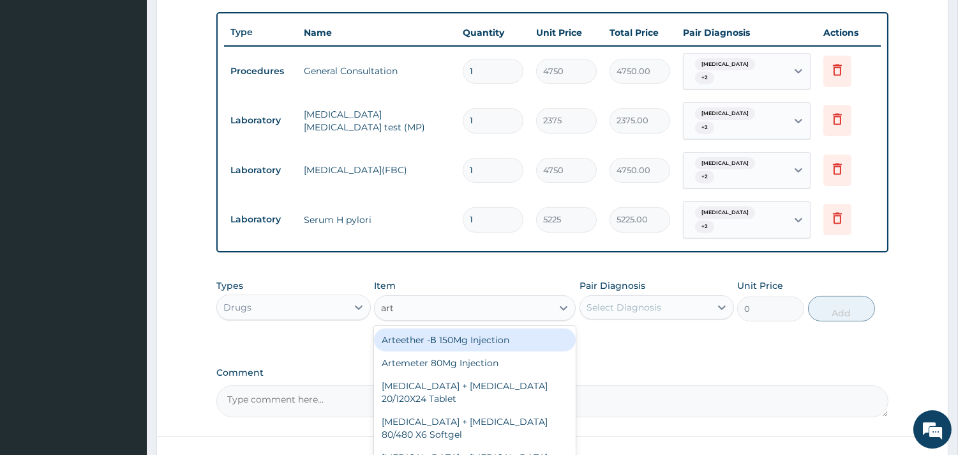
type input "arte"
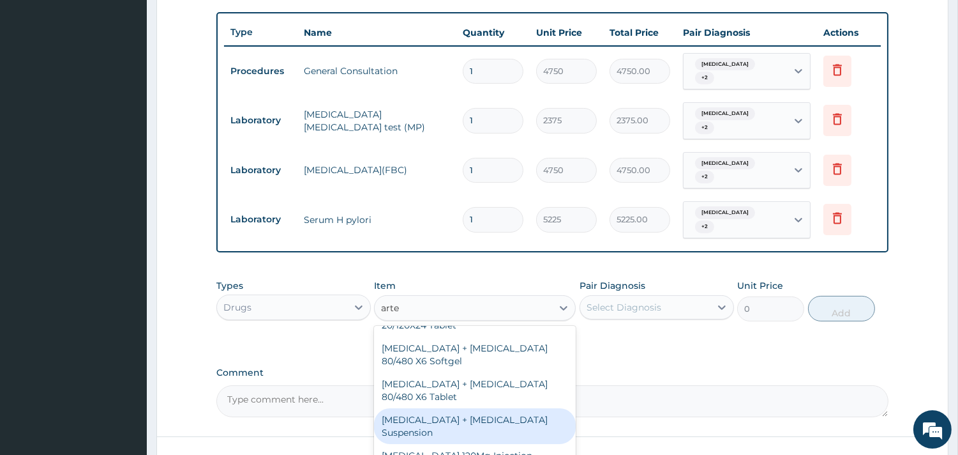
scroll to position [0, 0]
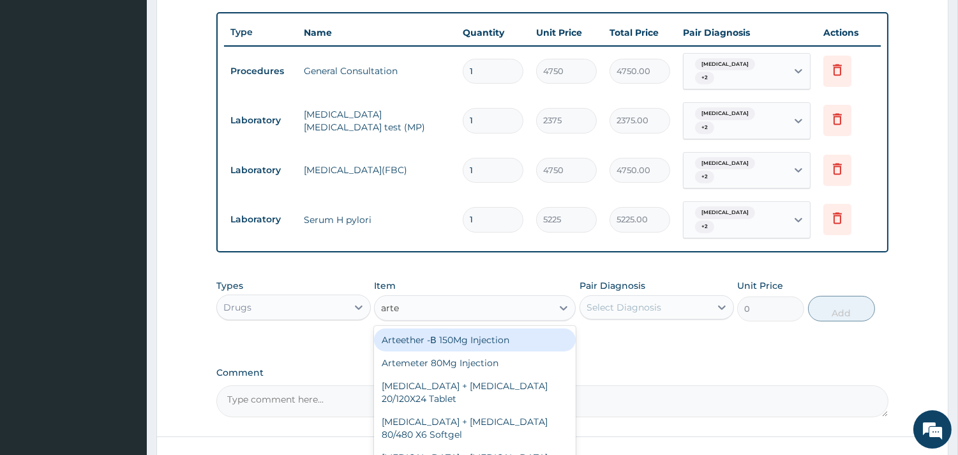
click at [474, 340] on div "Arteether -Β 150Mg Injection" at bounding box center [475, 339] width 202 height 23
type input "2375"
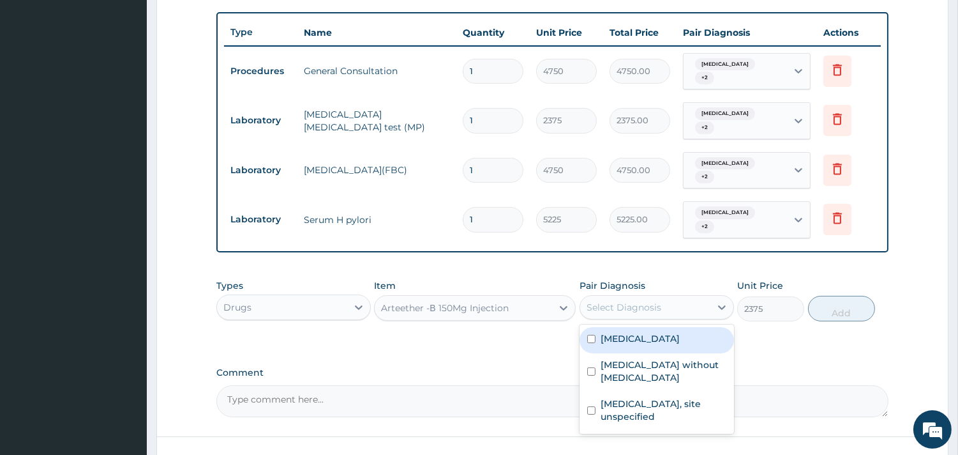
click at [607, 308] on div "Select Diagnosis" at bounding box center [624, 307] width 75 height 13
click at [592, 338] on input "checkbox" at bounding box center [591, 339] width 8 height 8
checkbox input "true"
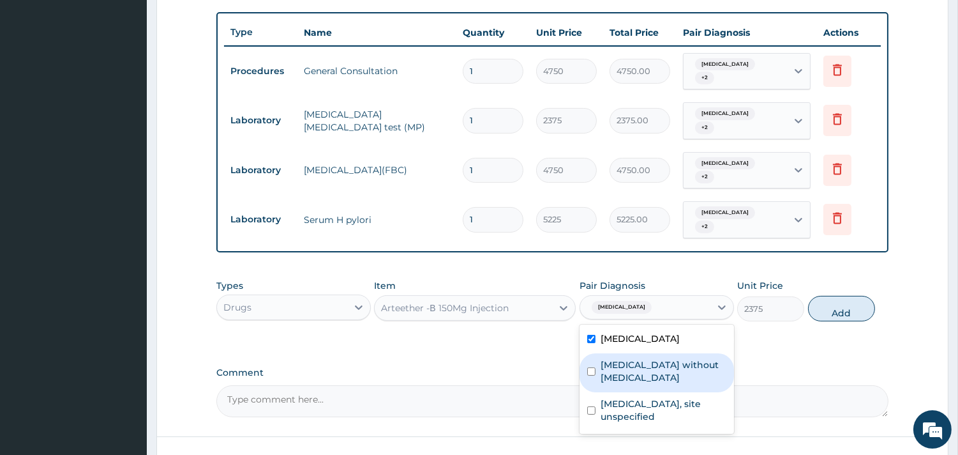
click at [589, 367] on input "checkbox" at bounding box center [591, 371] width 8 height 8
checkbox input "true"
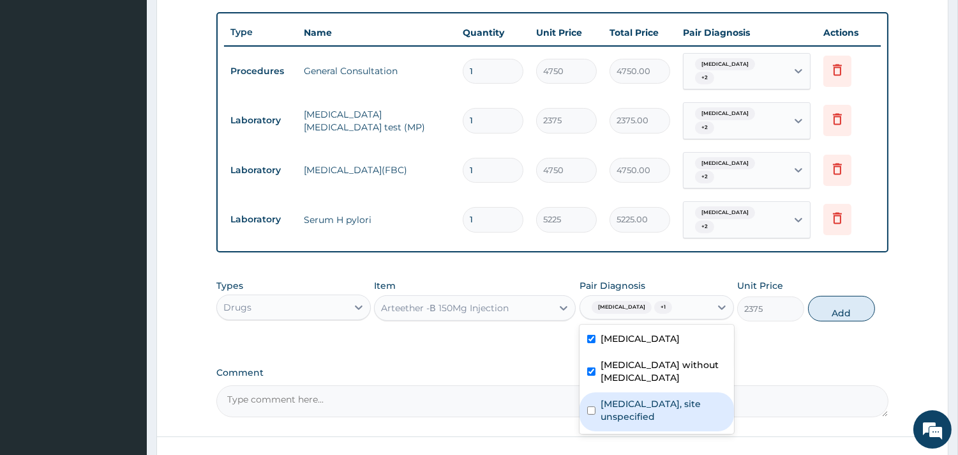
click at [590, 406] on input "checkbox" at bounding box center [591, 410] width 8 height 8
checkbox input "true"
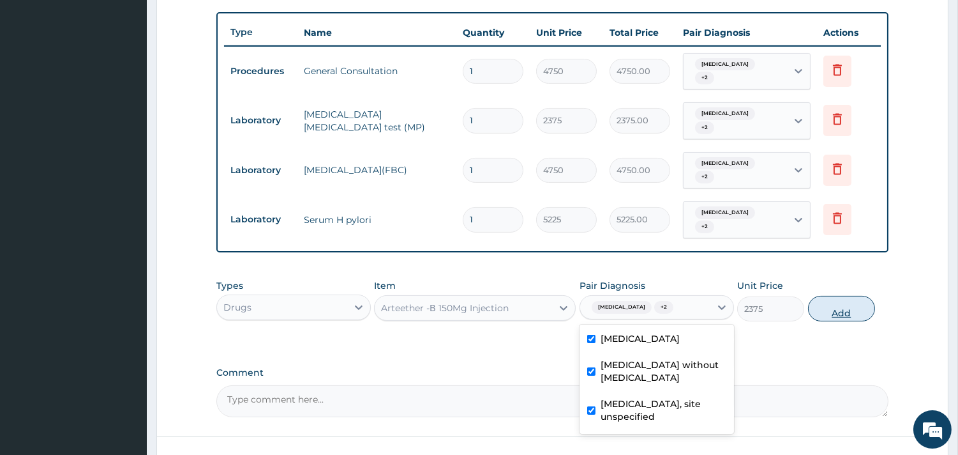
click at [860, 308] on button "Add" at bounding box center [841, 309] width 67 height 26
type input "0"
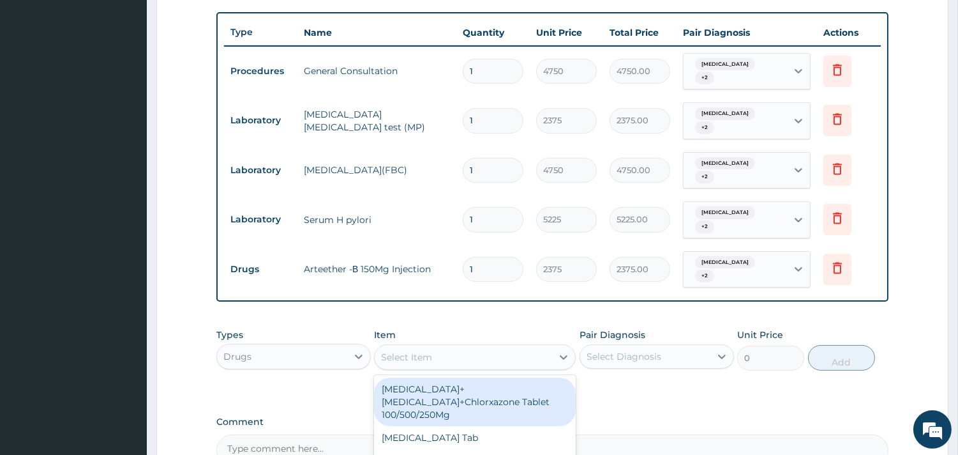
click at [430, 354] on div "Select Item" at bounding box center [406, 356] width 51 height 13
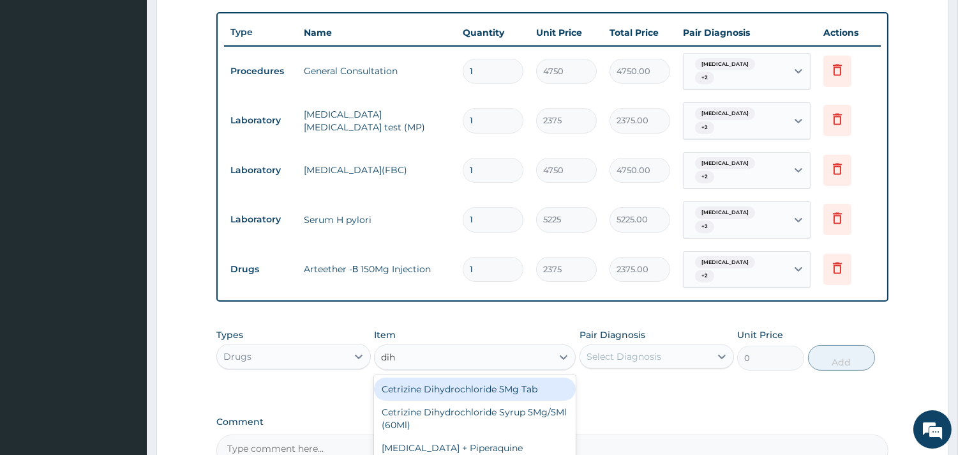
type input "dihy"
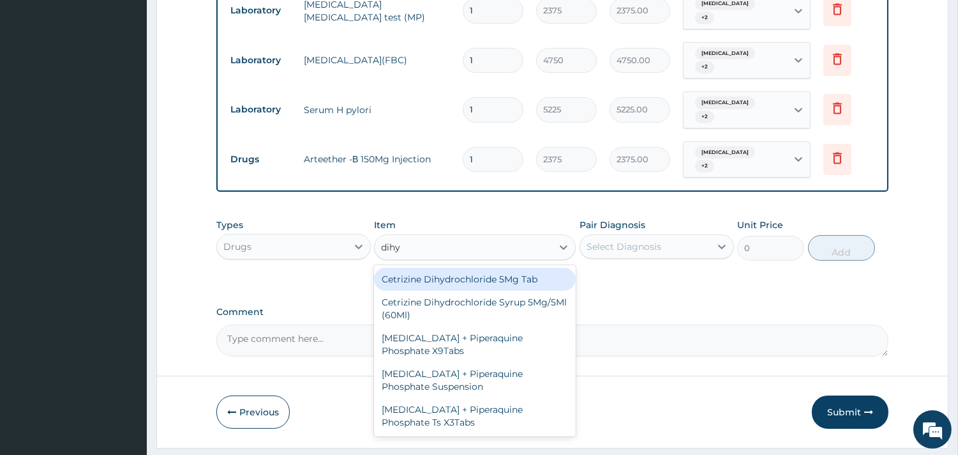
scroll to position [605, 0]
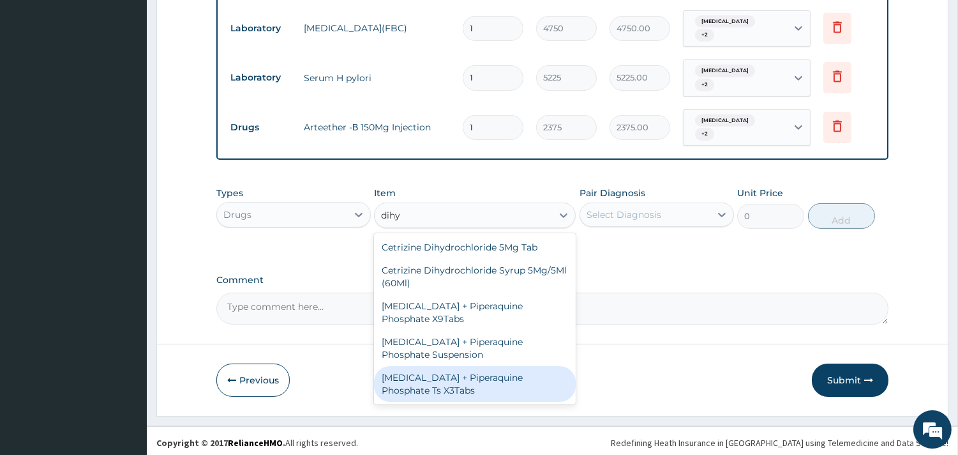
click at [420, 381] on div "Dihydroartemisinin + Piperaquine Phosphate Ts X3Tabs" at bounding box center [475, 384] width 202 height 36
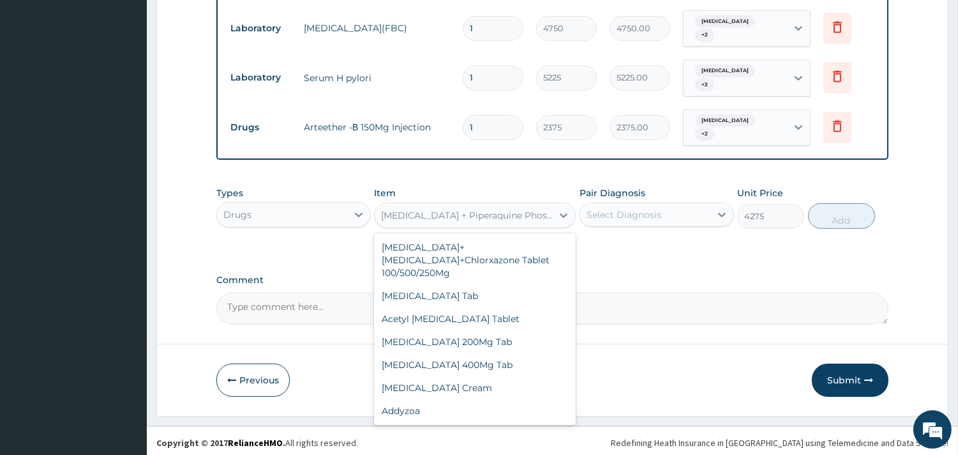
scroll to position [3598, 0]
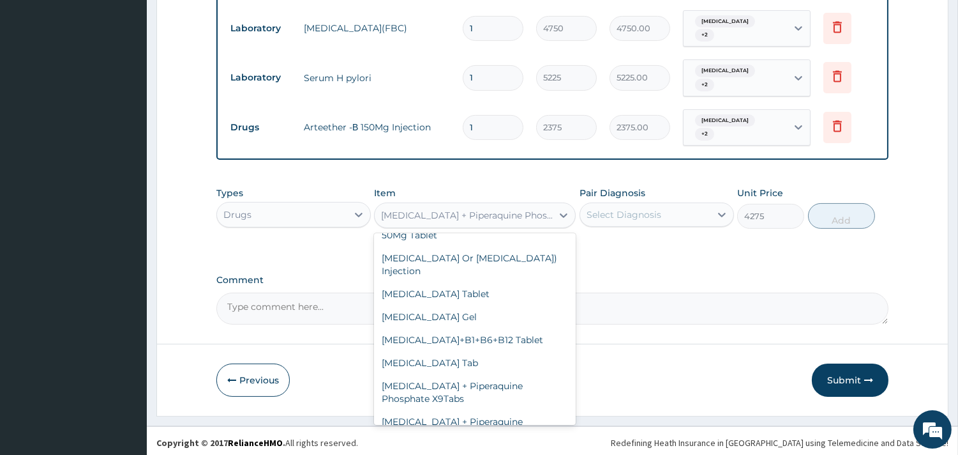
click at [483, 202] on div "Dihydroartemisinin + Piperaquine Phosphate Ts X3Tabs" at bounding box center [475, 215] width 202 height 26
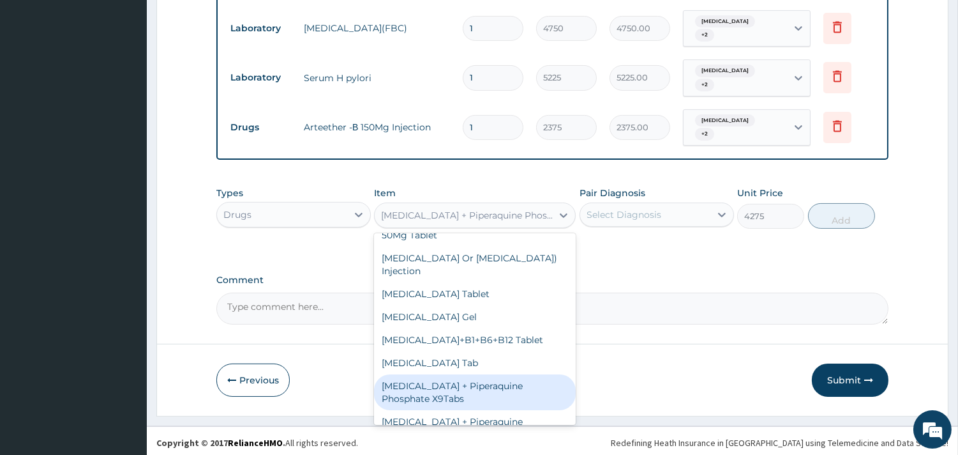
click at [460, 374] on div "Dihydroartemisinin + Piperaquine Phosphate X9Tabs" at bounding box center [475, 392] width 202 height 36
type input "3325"
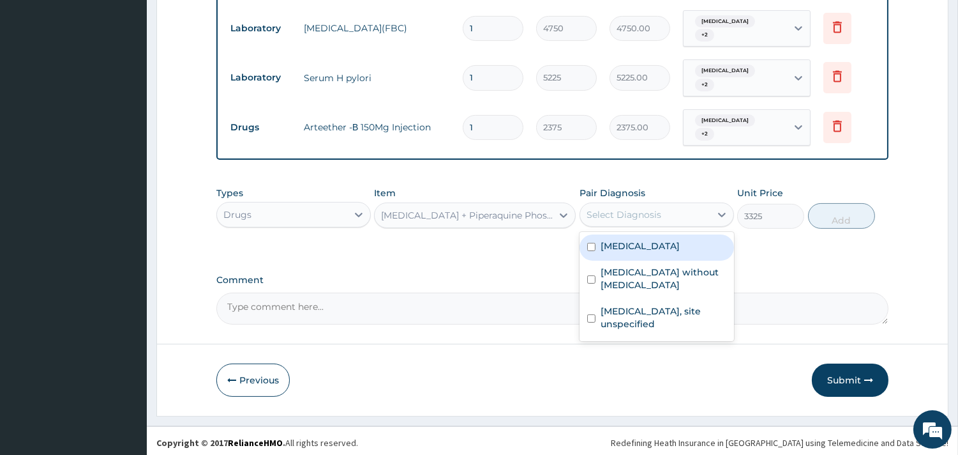
click at [618, 216] on div "Select Diagnosis" at bounding box center [624, 214] width 75 height 13
click at [597, 248] on div "Malaria, unspecified" at bounding box center [657, 247] width 155 height 26
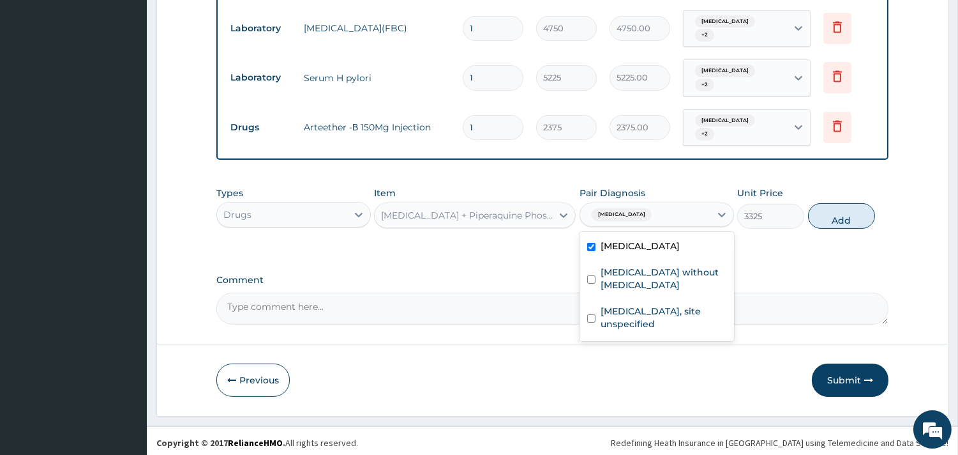
checkbox input "true"
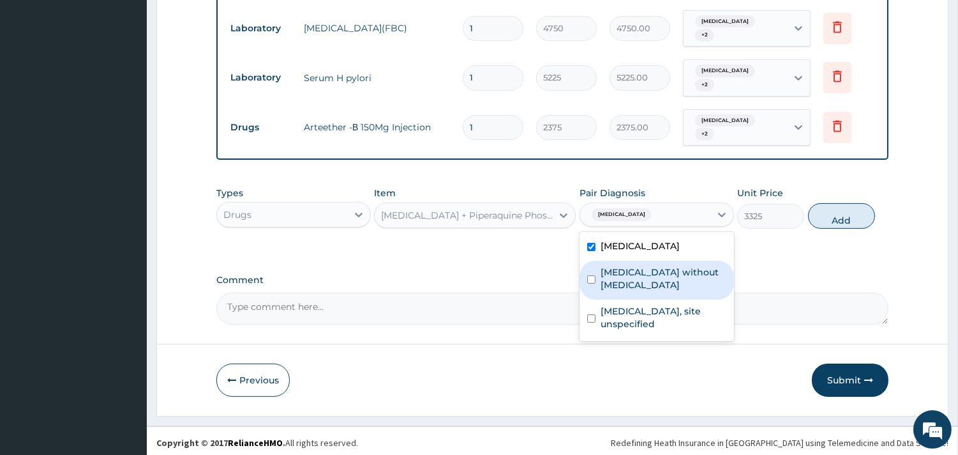
click at [594, 275] on input "checkbox" at bounding box center [591, 279] width 8 height 8
checkbox input "true"
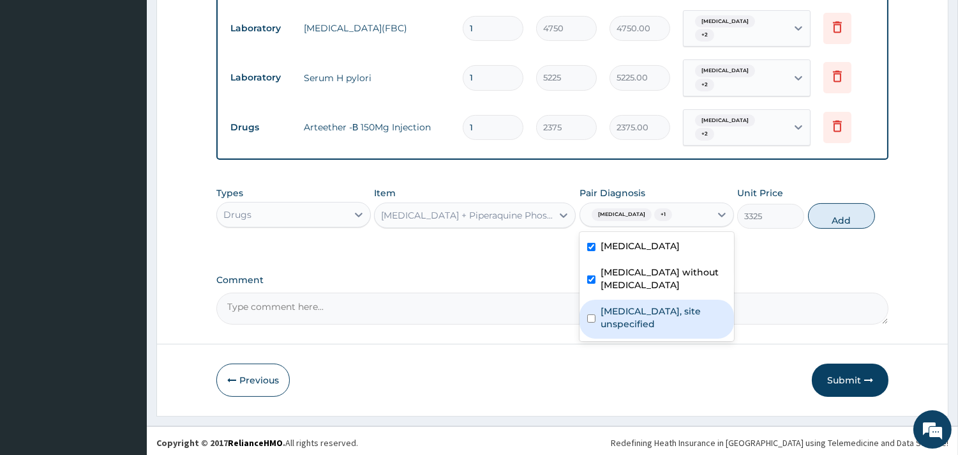
click at [587, 312] on div "Peptic ulcer, site unspecified" at bounding box center [657, 318] width 155 height 39
checkbox input "true"
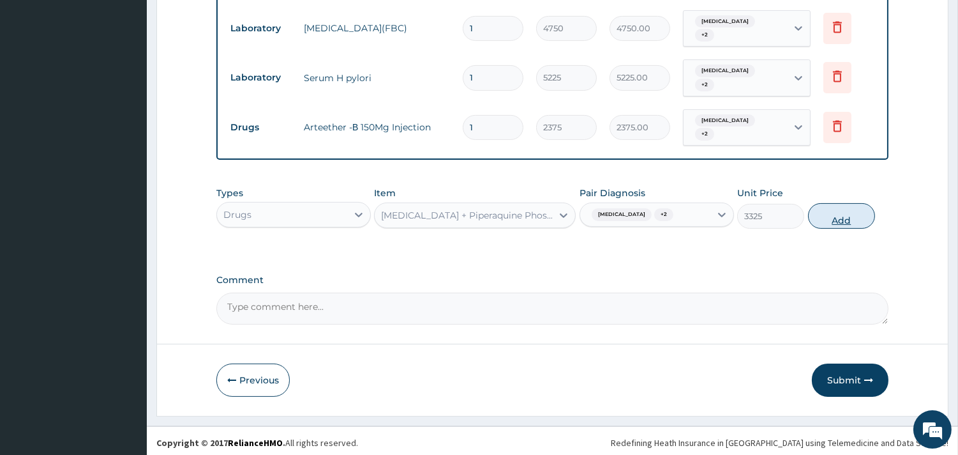
click at [850, 213] on button "Add" at bounding box center [841, 216] width 67 height 26
type input "0"
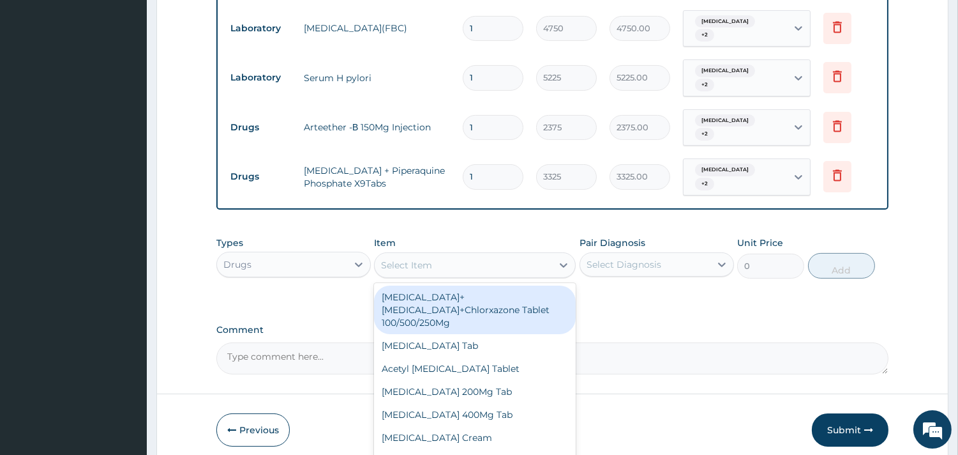
click at [444, 266] on div "Select Item" at bounding box center [463, 265] width 177 height 20
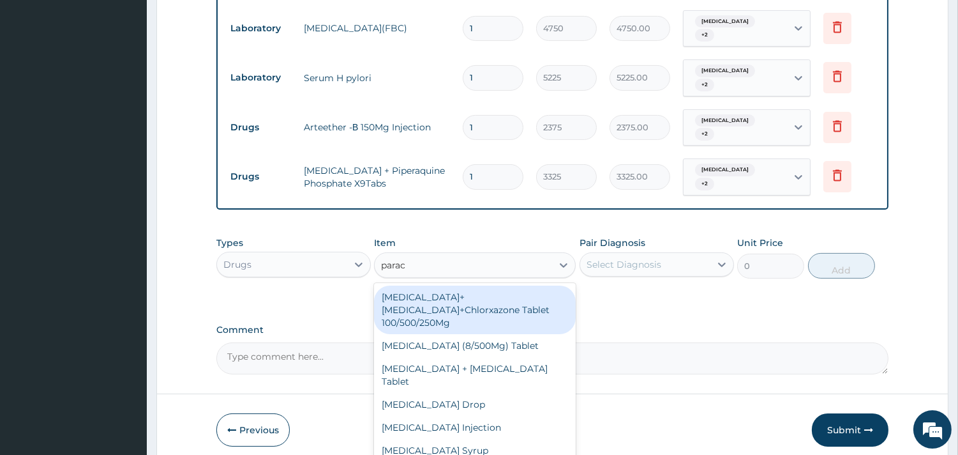
type input "parace"
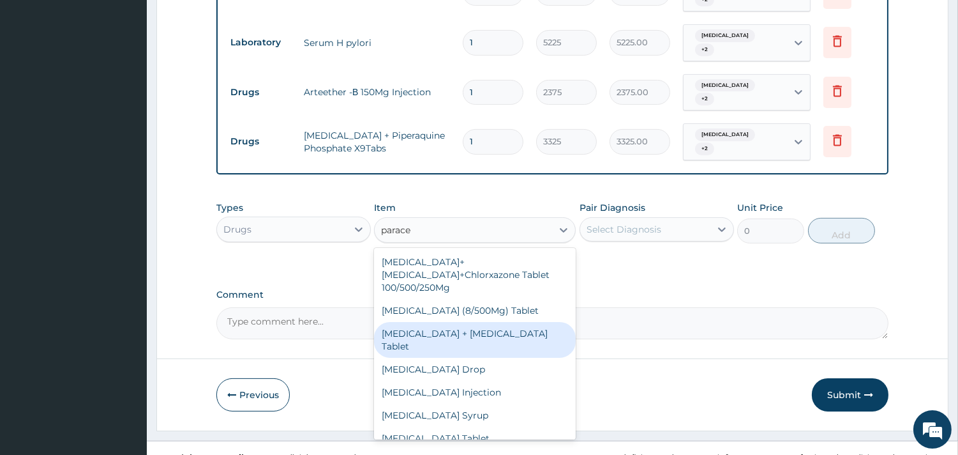
scroll to position [658, 0]
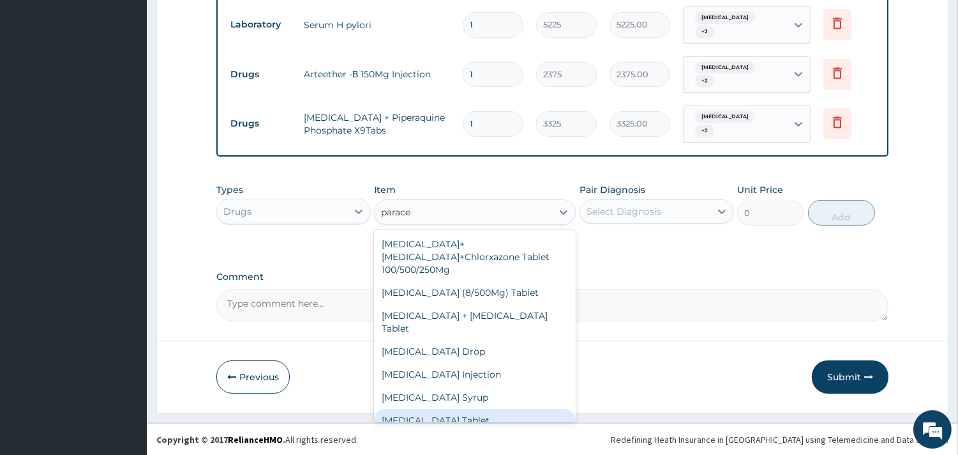
click at [437, 409] on div "Paracetamol Tablet" at bounding box center [475, 420] width 202 height 23
type input "47.5"
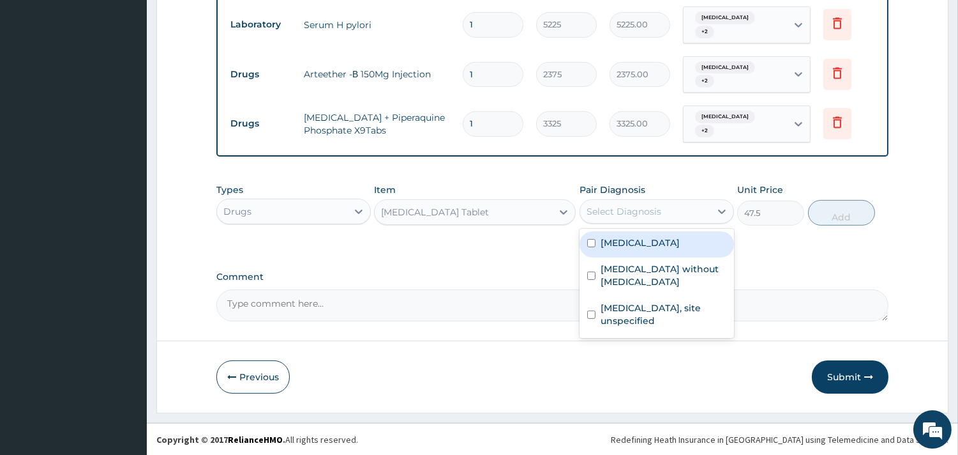
click at [618, 214] on div "Select Diagnosis" at bounding box center [624, 211] width 75 height 13
click at [600, 252] on div "Malaria, unspecified" at bounding box center [657, 244] width 155 height 26
checkbox input "true"
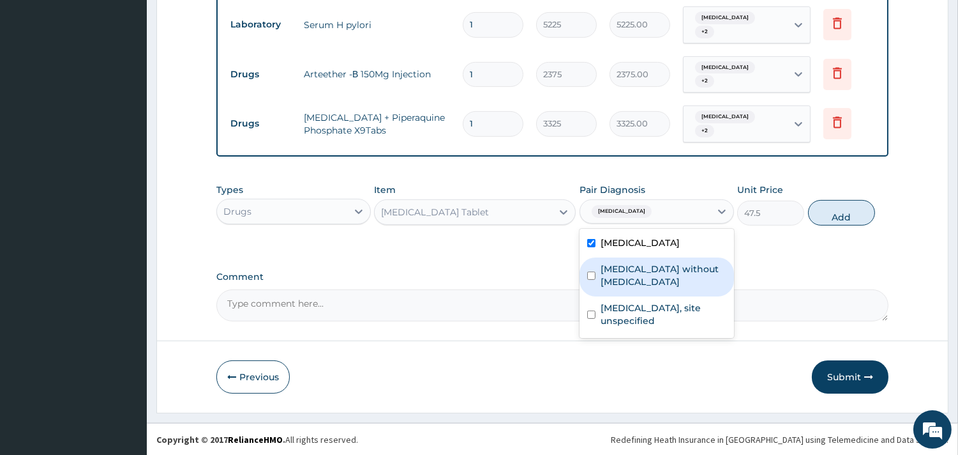
click at [596, 273] on div "Sepsis without septic shock" at bounding box center [657, 276] width 155 height 39
checkbox input "true"
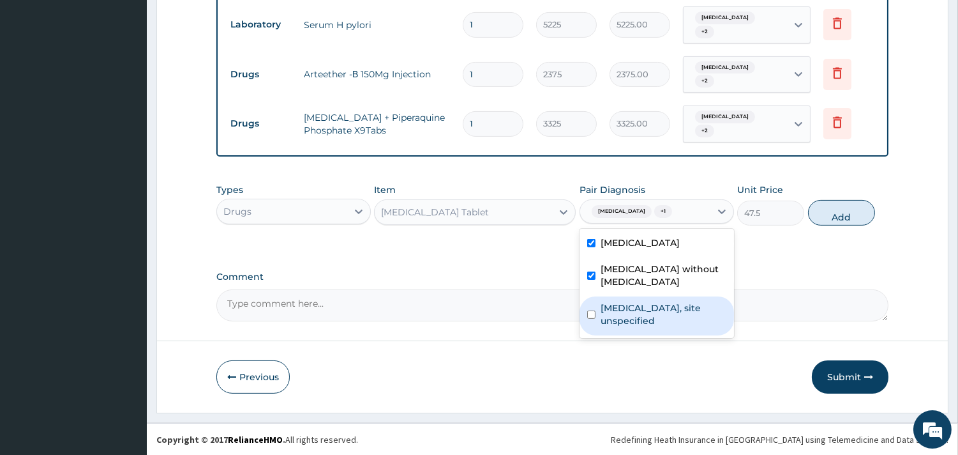
click at [589, 296] on div "Peptic ulcer, site unspecified" at bounding box center [657, 315] width 155 height 39
checkbox input "true"
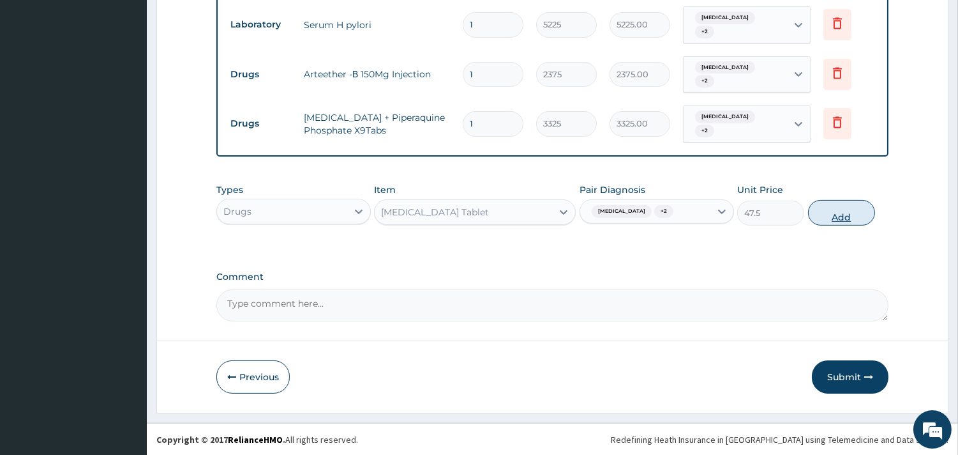
click at [852, 216] on button "Add" at bounding box center [841, 213] width 67 height 26
type input "0"
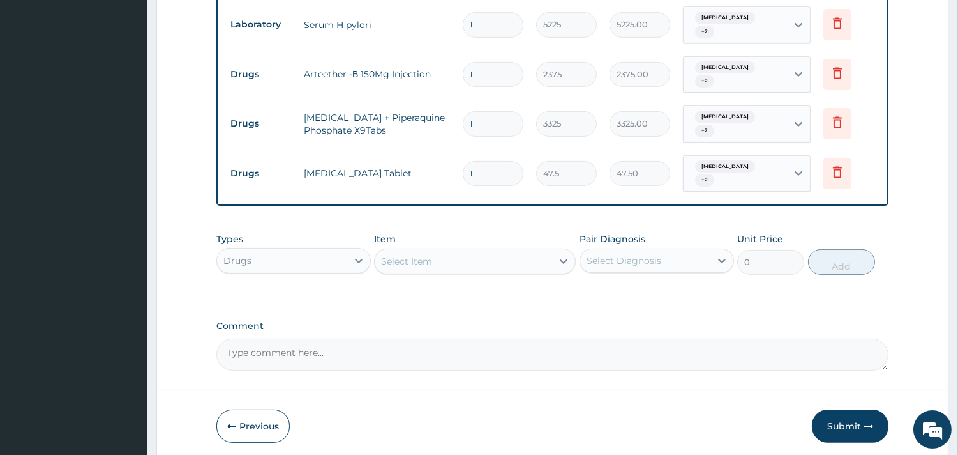
type input "18"
type input "855.00"
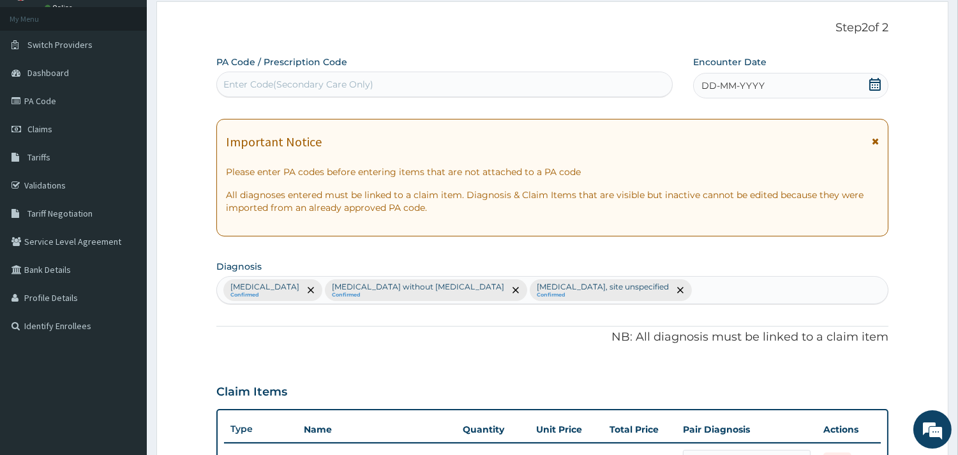
scroll to position [0, 0]
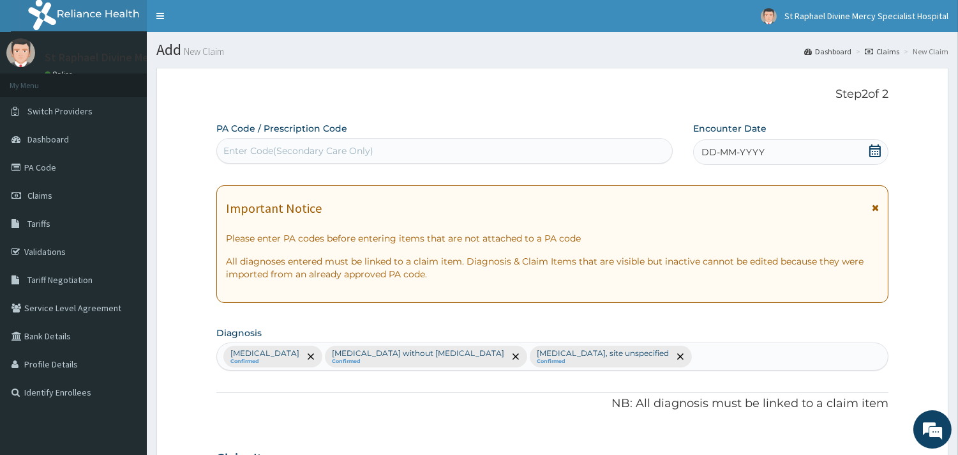
type input "18"
click at [362, 148] on div "Enter Code(Secondary Care Only)" at bounding box center [298, 150] width 150 height 13
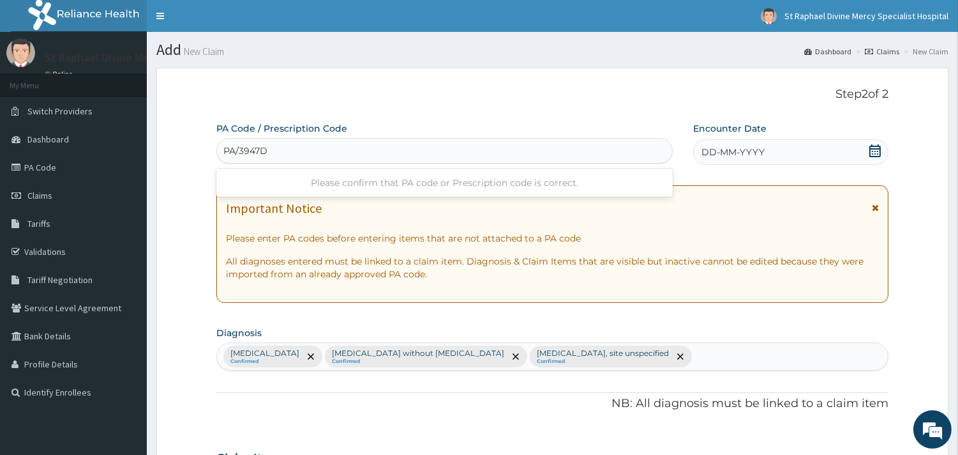
type input "PA/3947DE"
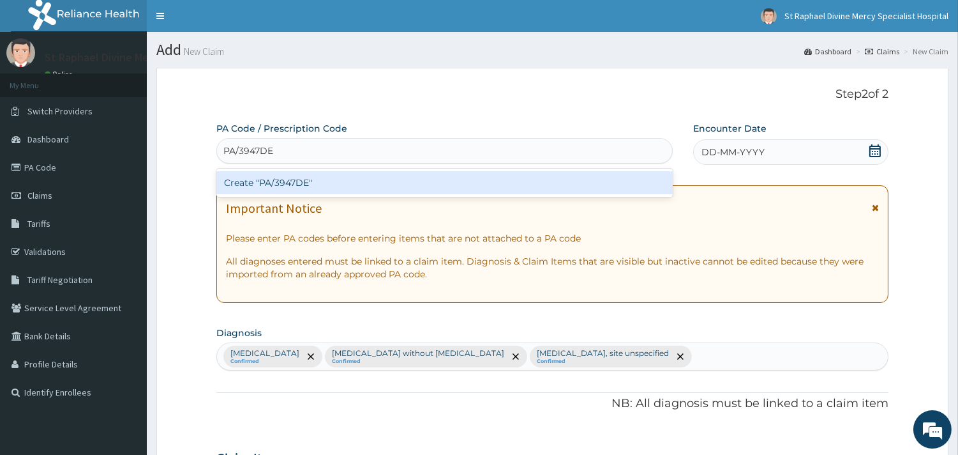
click at [369, 179] on div "Create "PA/3947DE"" at bounding box center [444, 182] width 456 height 23
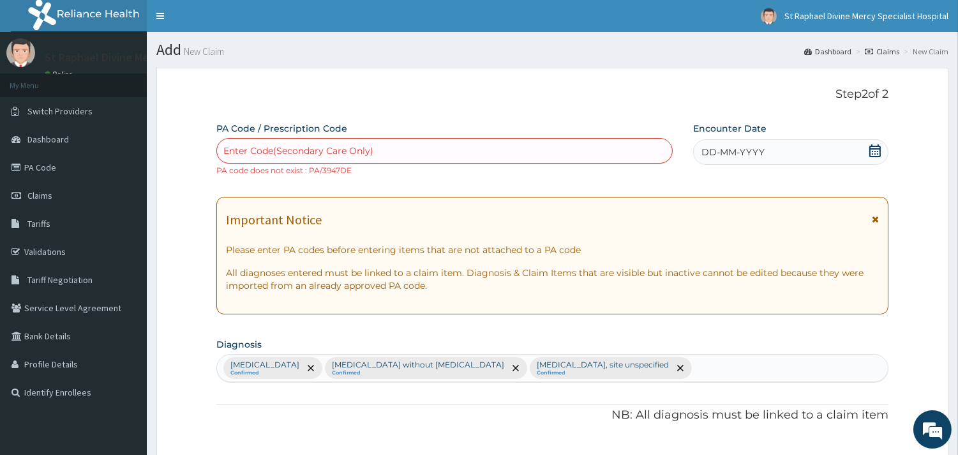
click at [380, 149] on div "Enter Code(Secondary Care Only)" at bounding box center [444, 150] width 455 height 20
type input "PA/3947DE"
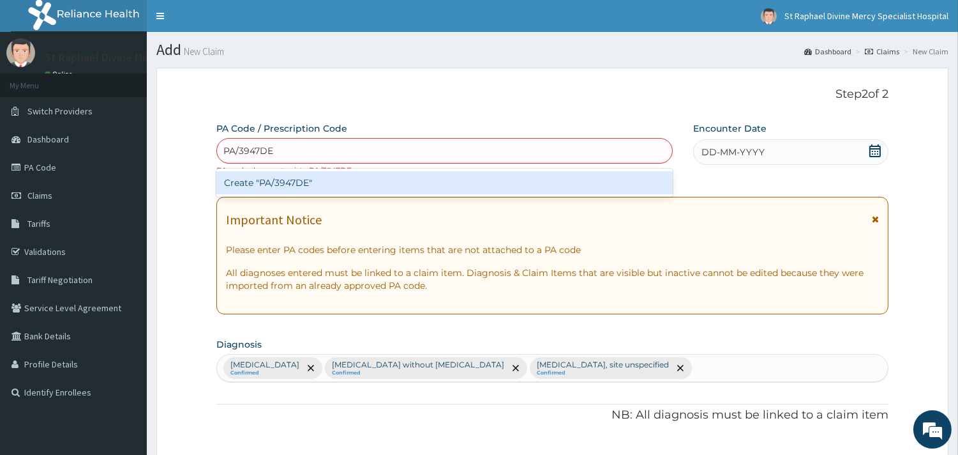
click at [303, 193] on div "Create "PA/3947DE"" at bounding box center [444, 182] width 456 height 23
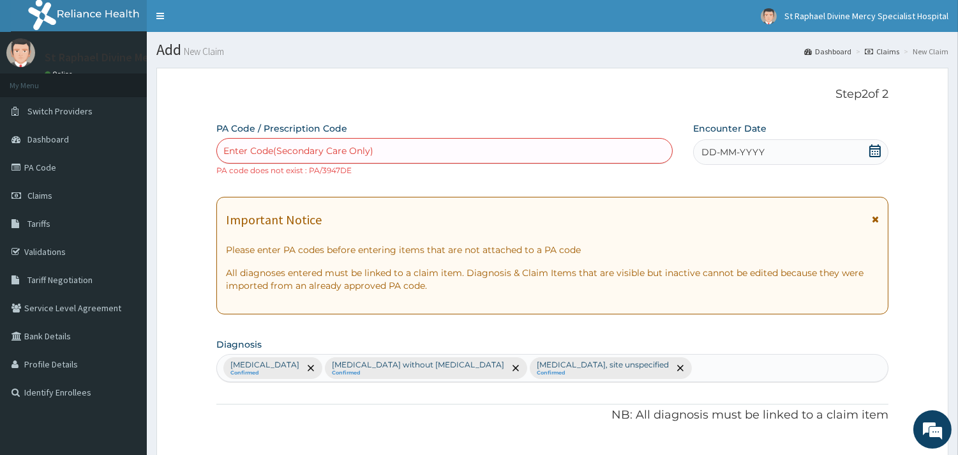
click at [352, 154] on div "Enter Code(Secondary Care Only)" at bounding box center [298, 150] width 150 height 13
type input "PA/3947DF"
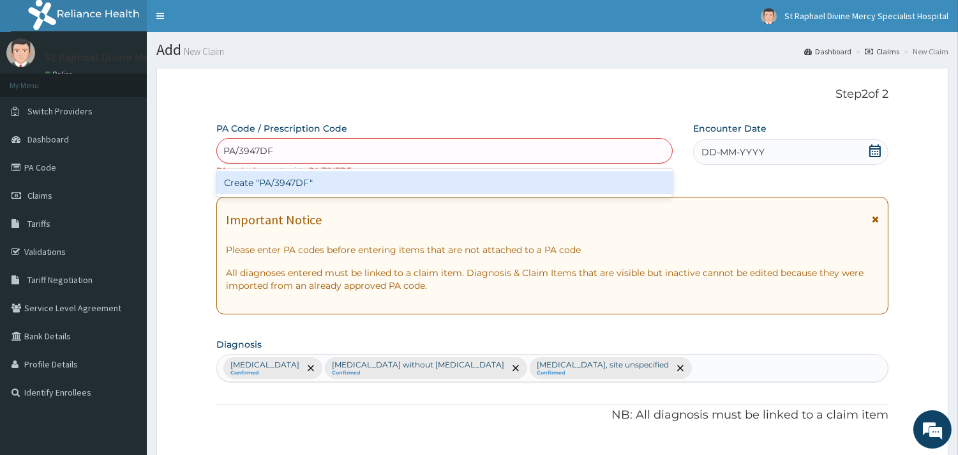
click at [302, 181] on div "Create "PA/3947DF"" at bounding box center [444, 182] width 456 height 23
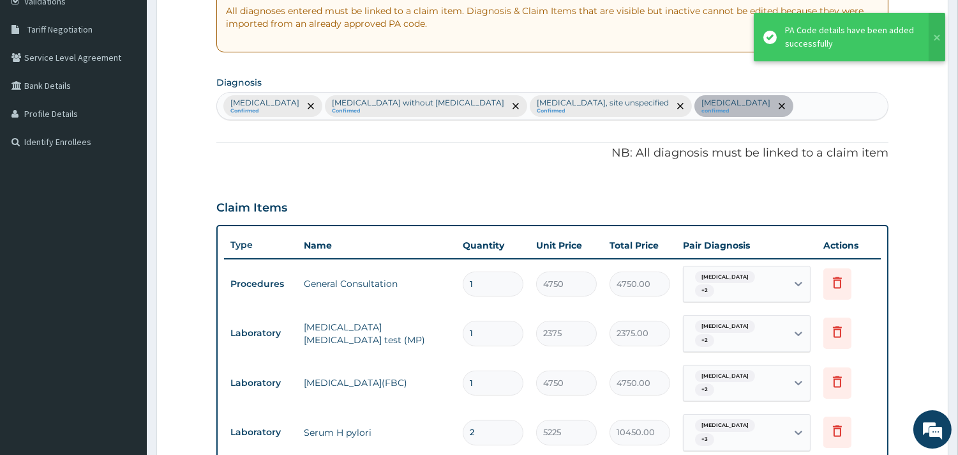
scroll to position [249, 0]
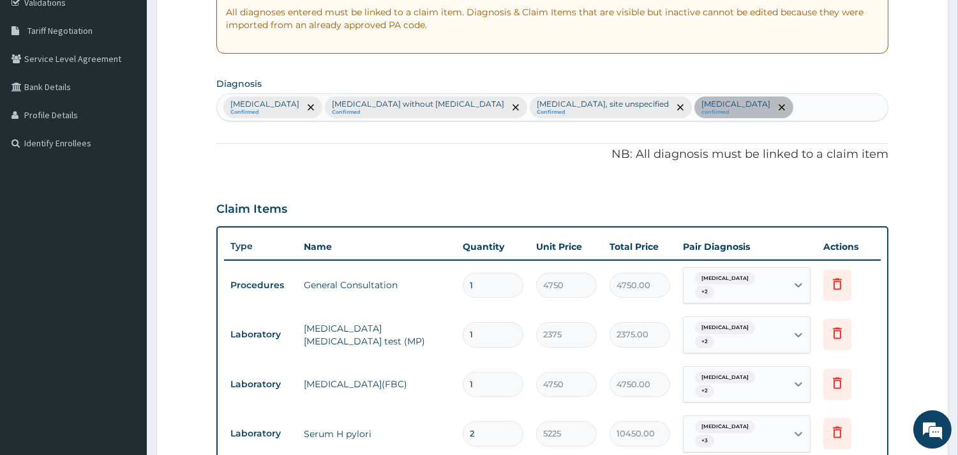
click at [779, 105] on icon "remove selection option" at bounding box center [782, 107] width 6 height 6
click at [677, 109] on icon "remove selection option" at bounding box center [680, 107] width 6 height 6
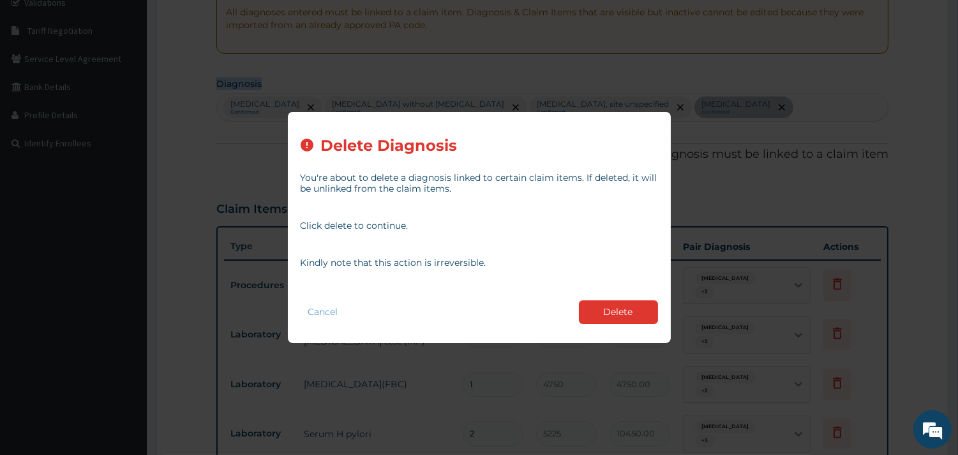
click at [594, 109] on div "Delete Diagnosis You're about to delete a diagnosis linked to certain claim ite…" at bounding box center [479, 227] width 958 height 455
click at [605, 305] on button "Delete" at bounding box center [618, 312] width 79 height 24
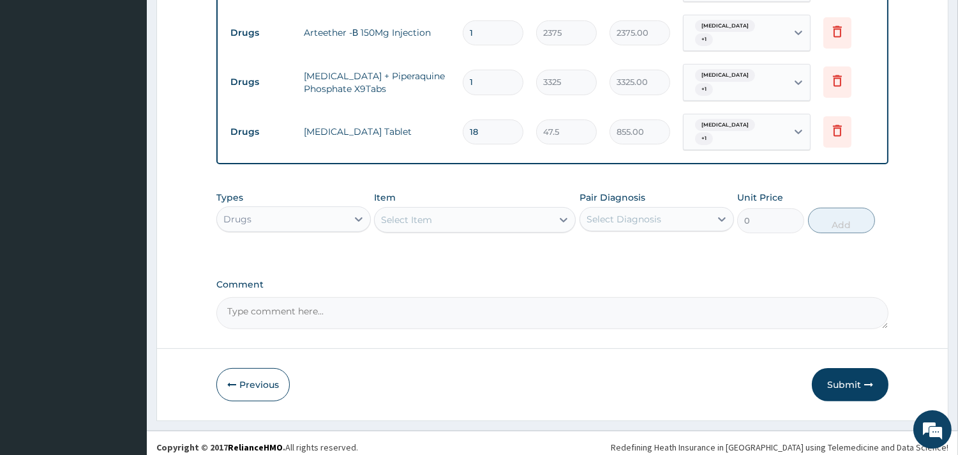
scroll to position [707, 0]
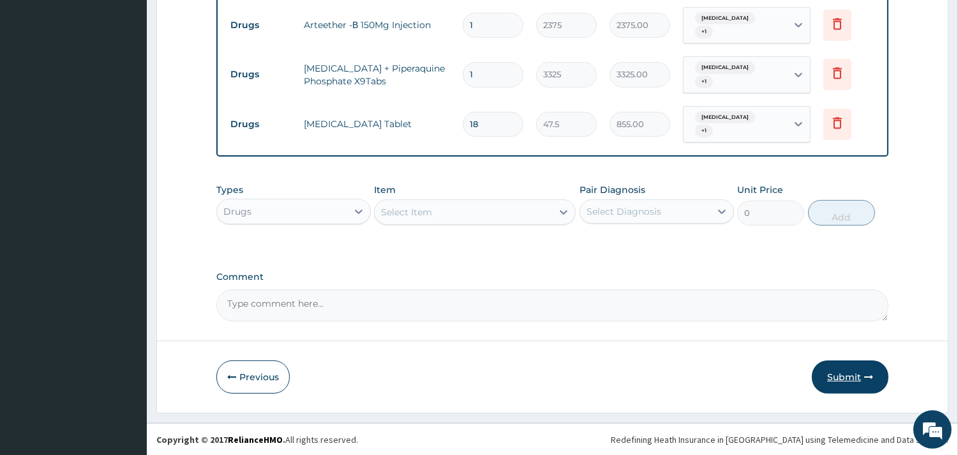
click at [854, 375] on button "Submit" at bounding box center [850, 376] width 77 height 33
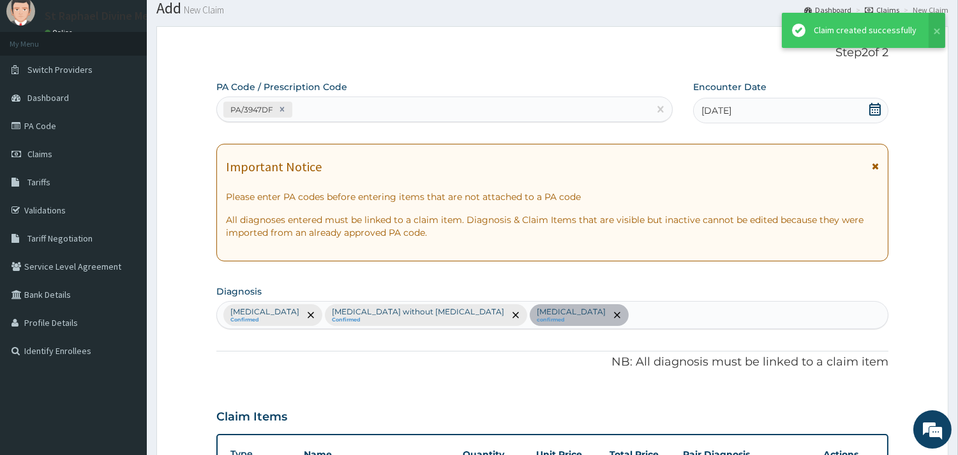
scroll to position [707, 0]
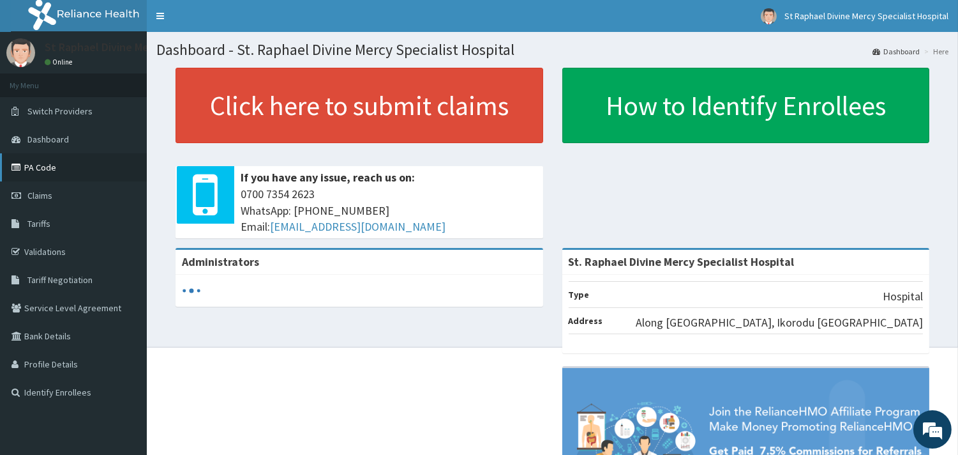
click at [40, 167] on link "PA Code" at bounding box center [73, 167] width 147 height 28
